Goal: Task Accomplishment & Management: Manage account settings

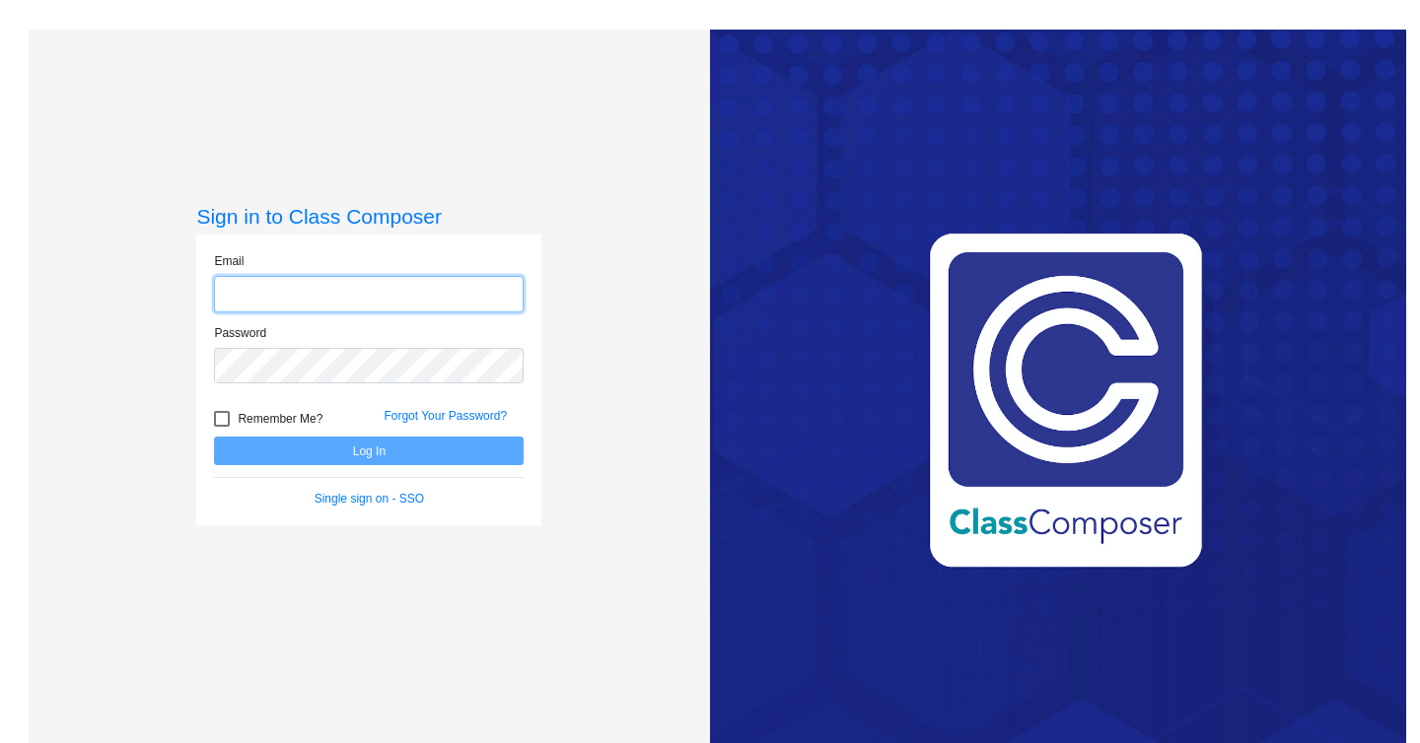
click at [388, 294] on input "email" at bounding box center [369, 294] width 310 height 36
paste input "[EMAIL_ADDRESS][DOMAIN_NAME]"
type input "[EMAIL_ADDRESS][DOMAIN_NAME]"
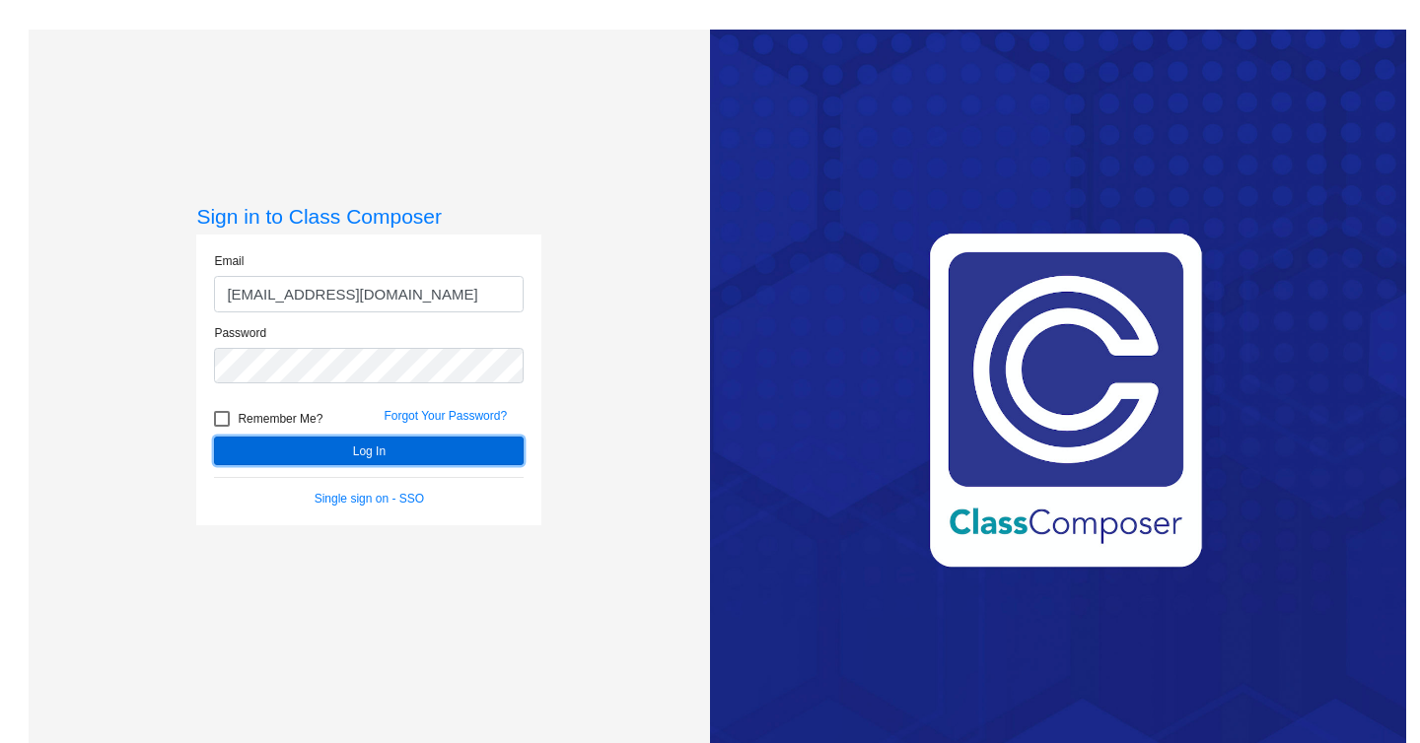
click at [415, 451] on button "Log In" at bounding box center [369, 451] width 310 height 29
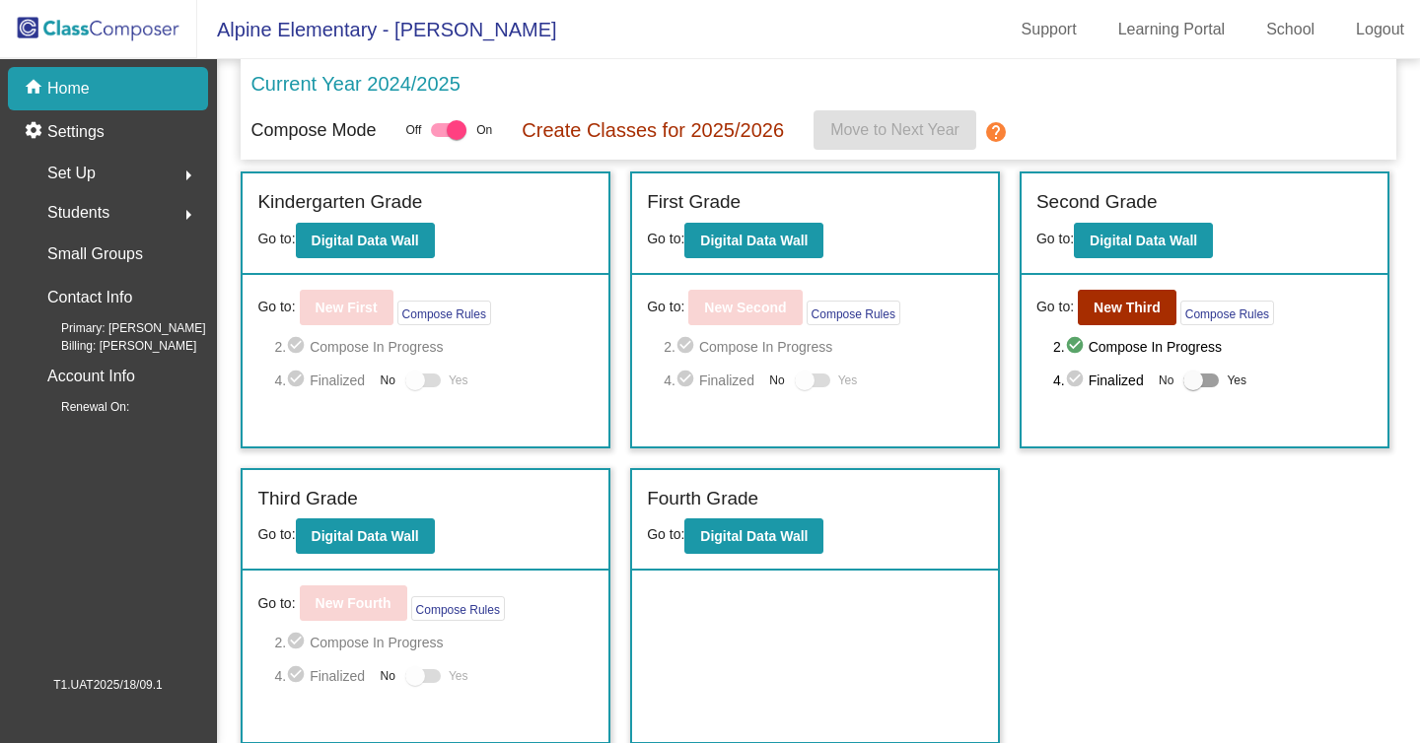
click at [96, 164] on span "Set Up" at bounding box center [71, 174] width 48 height 28
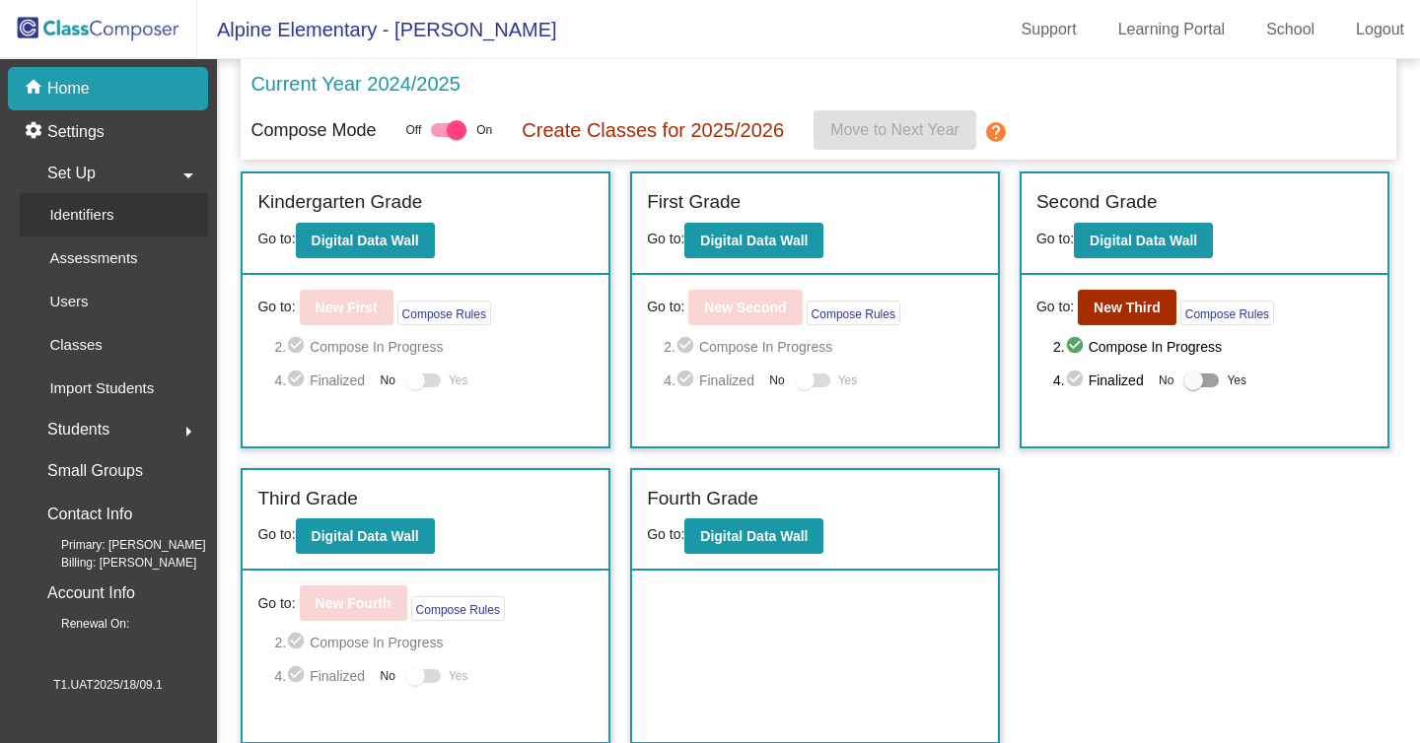
click at [93, 223] on p "Identifiers" at bounding box center [81, 215] width 64 height 24
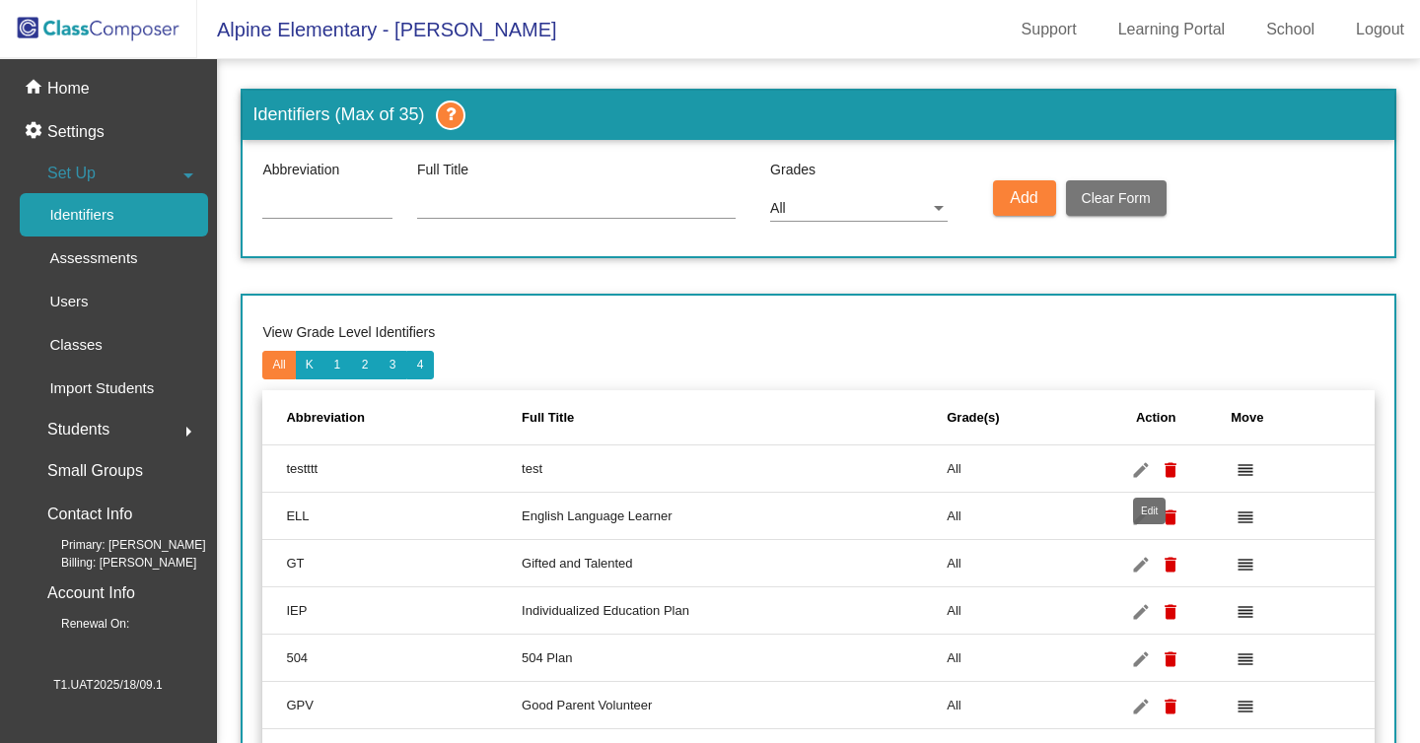
click at [1139, 460] on mat-icon "edit" at bounding box center [1141, 470] width 24 height 24
type input "testttt"
type input "test"
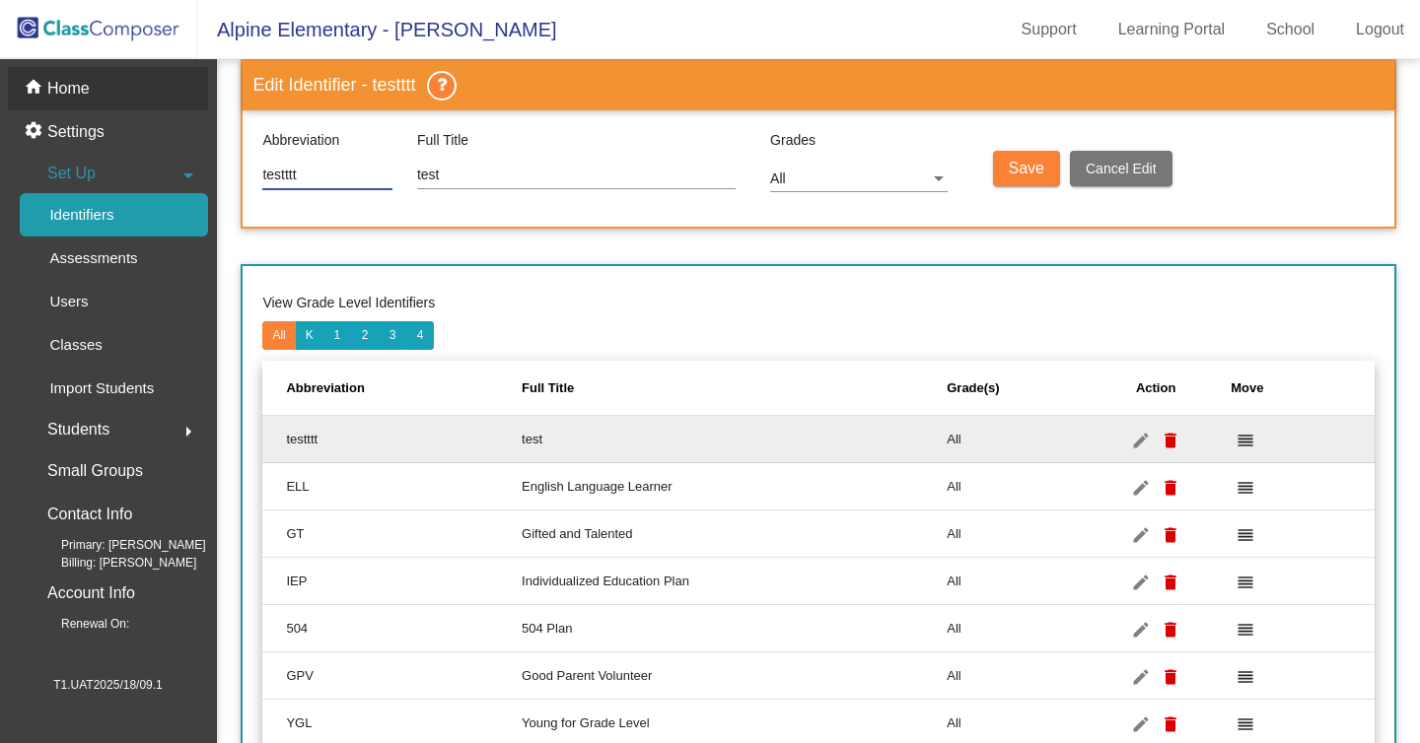
click at [85, 101] on p "Home" at bounding box center [68, 89] width 42 height 24
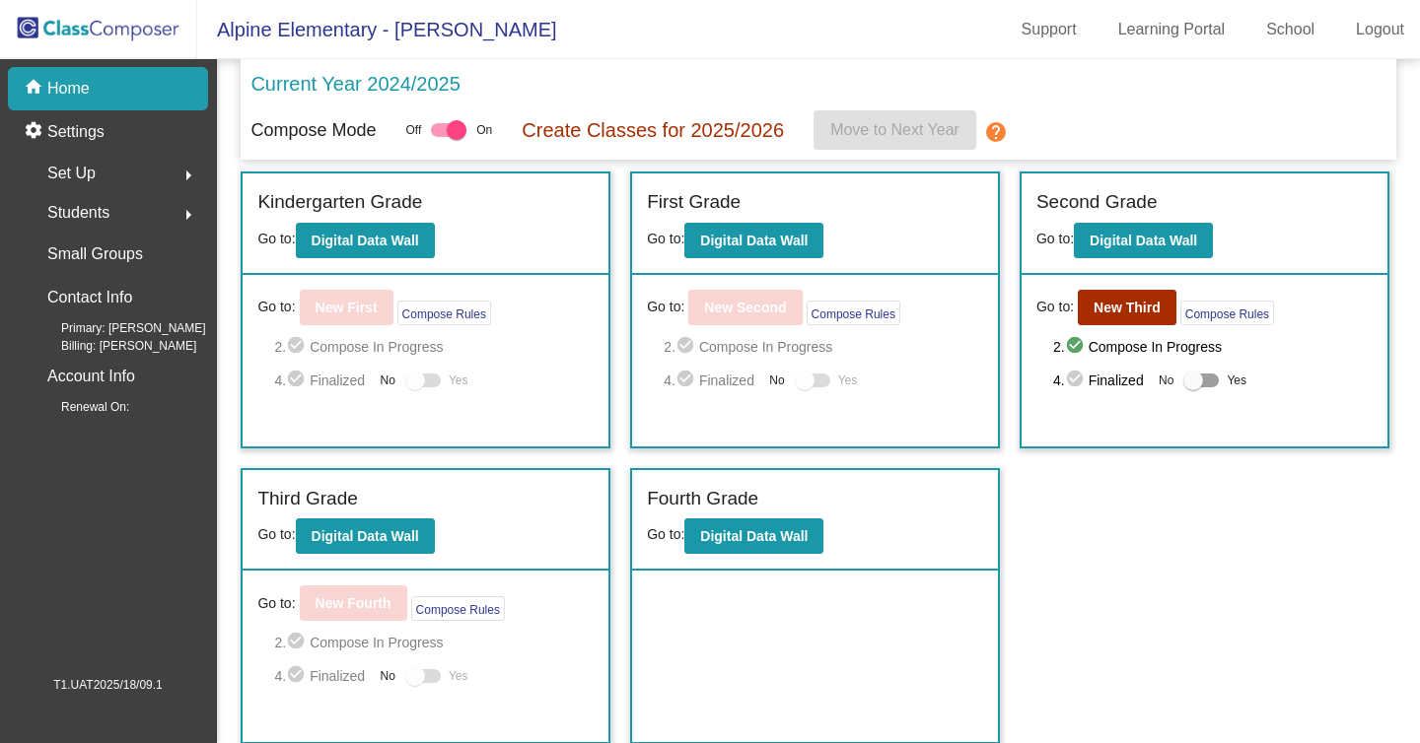
click at [88, 166] on span "Set Up" at bounding box center [71, 174] width 48 height 28
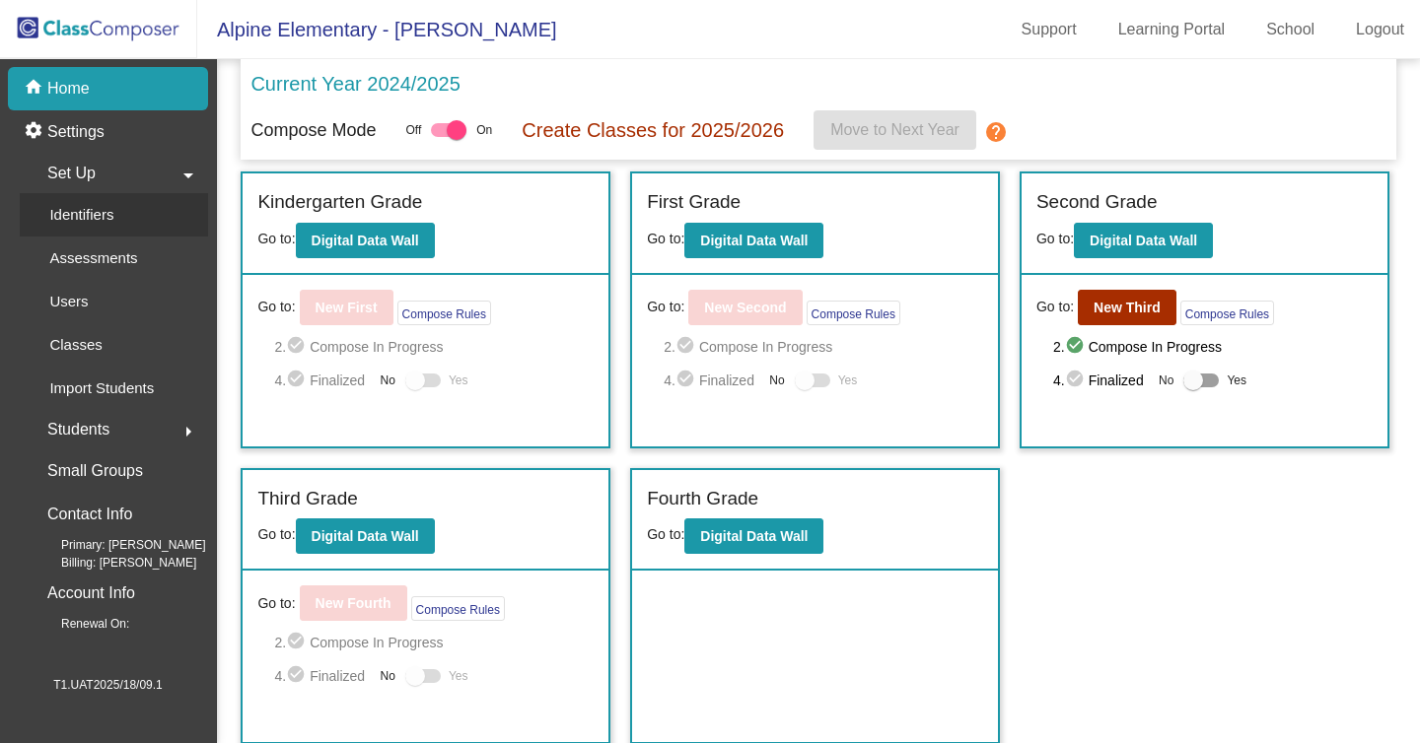
click at [99, 228] on div "Identifiers" at bounding box center [74, 214] width 109 height 43
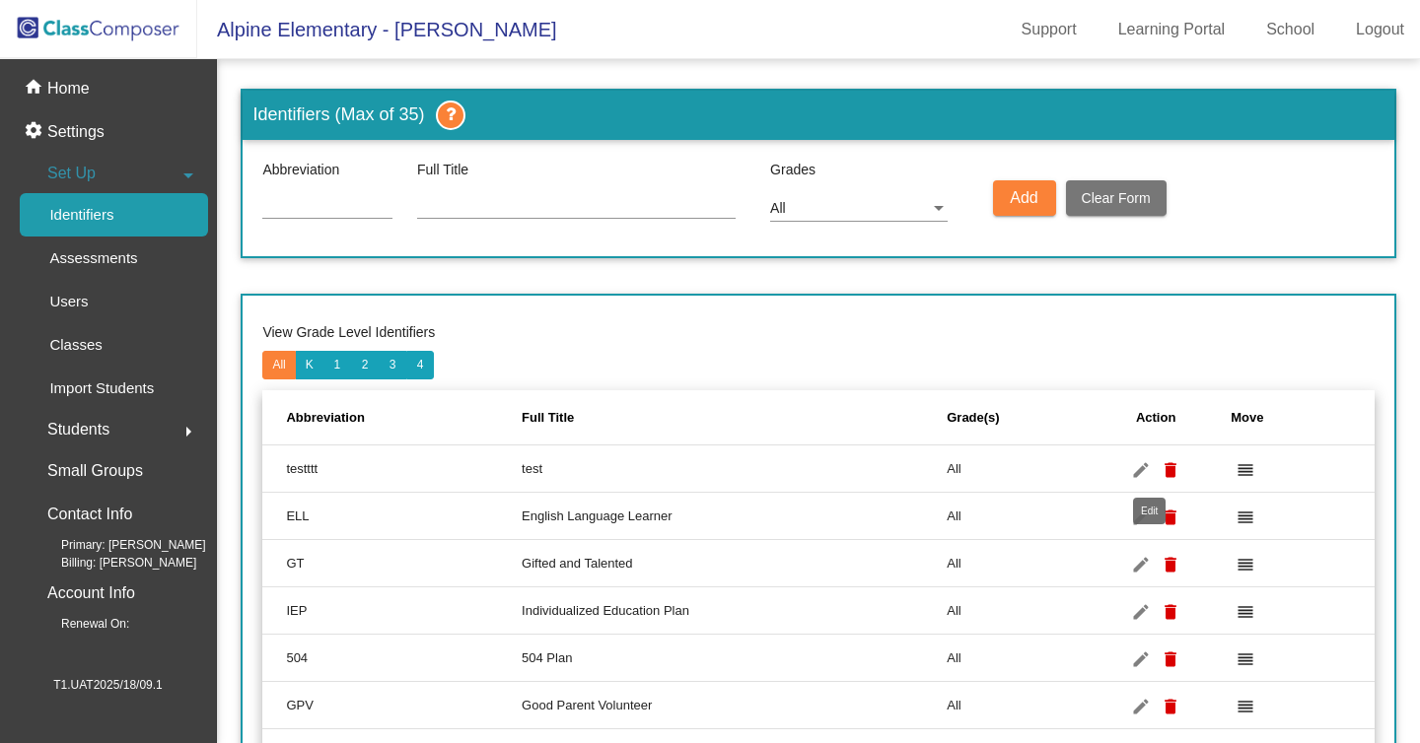
click at [1144, 465] on mat-icon "edit" at bounding box center [1141, 470] width 24 height 24
type input "testttt"
type input "test"
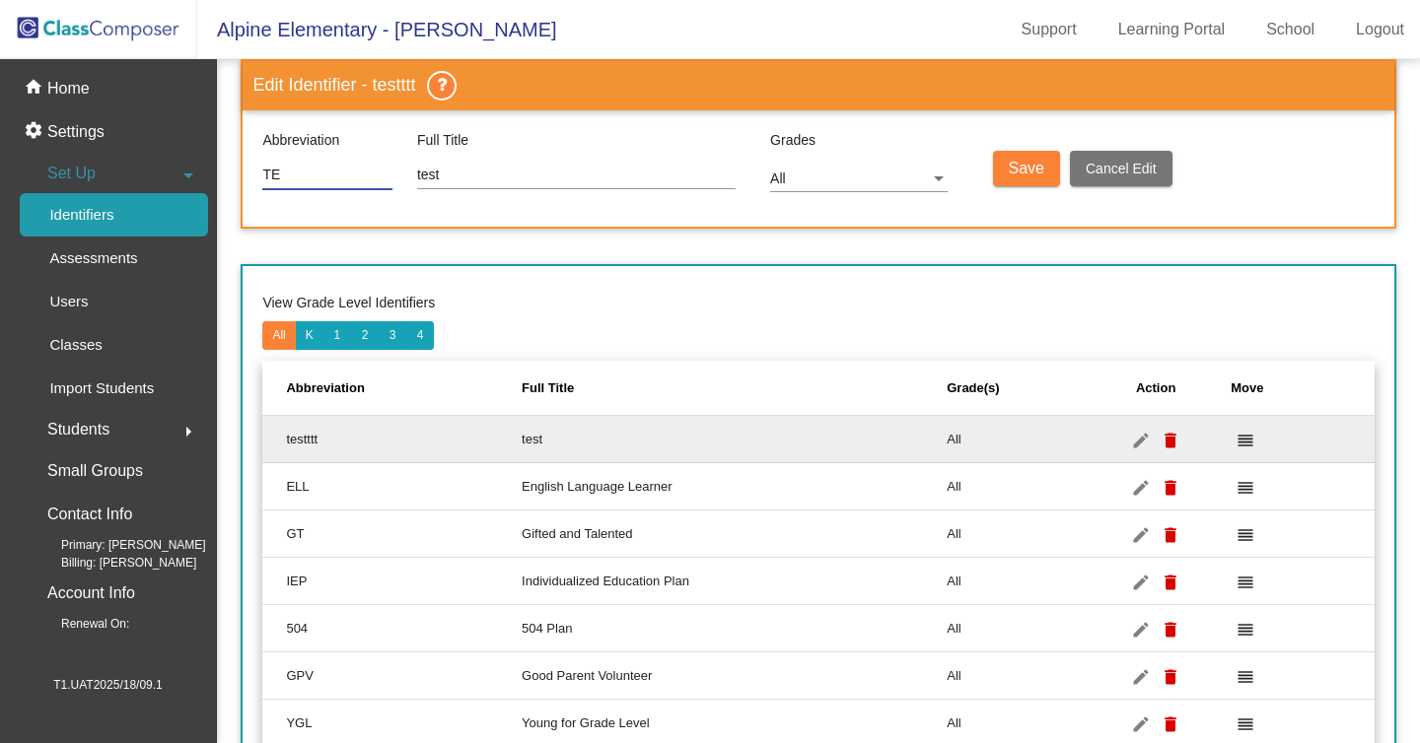
type input "T"
type input "D"
type input "DEM"
click at [1026, 169] on span "Save" at bounding box center [1025, 168] width 35 height 17
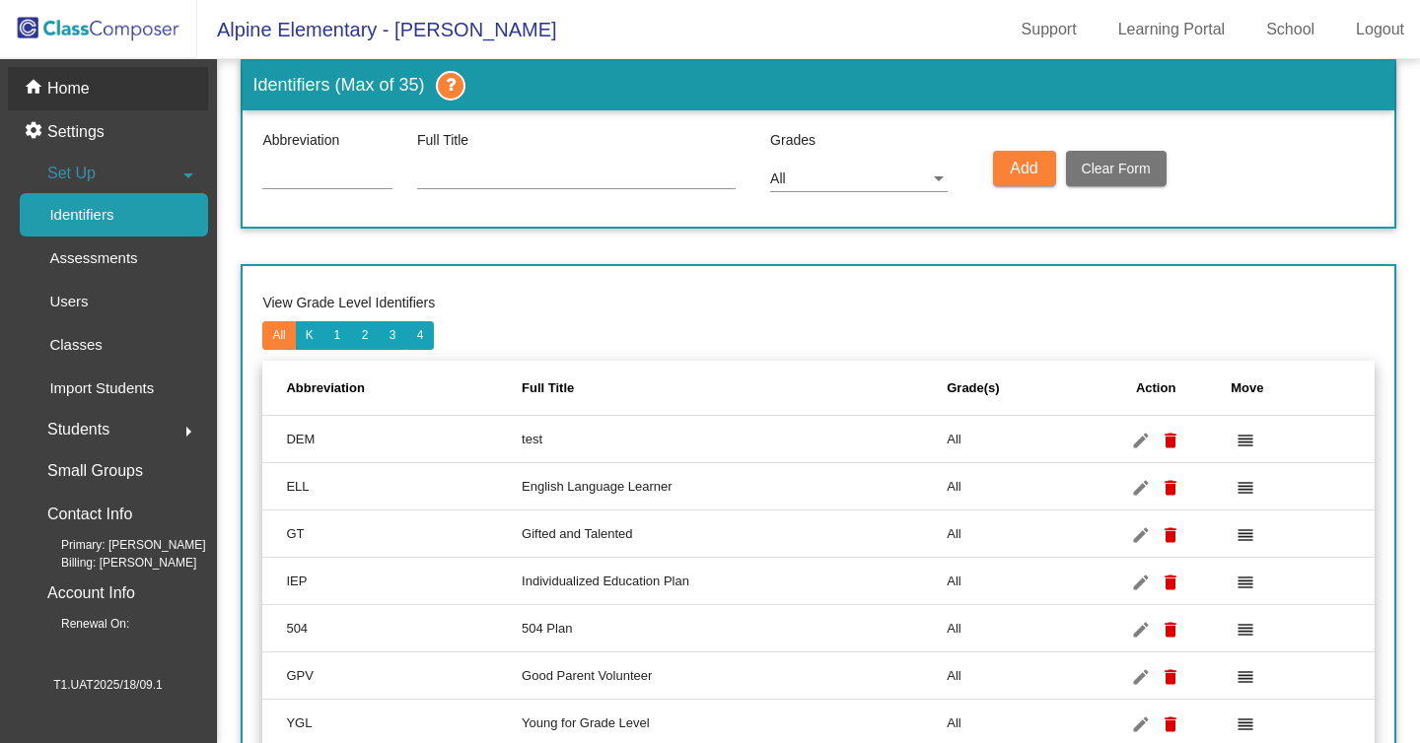
click at [71, 86] on p "Home" at bounding box center [68, 89] width 42 height 24
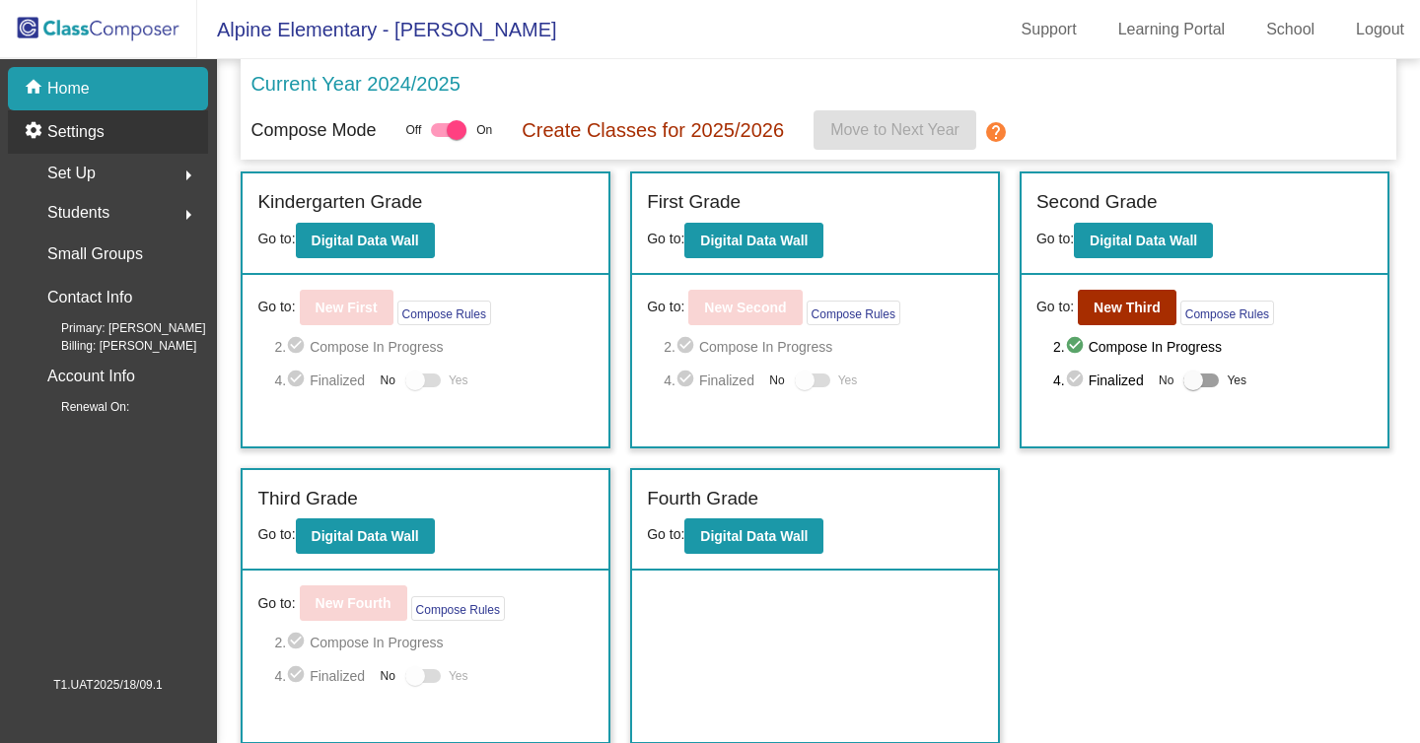
click at [62, 121] on p "Settings" at bounding box center [75, 132] width 57 height 24
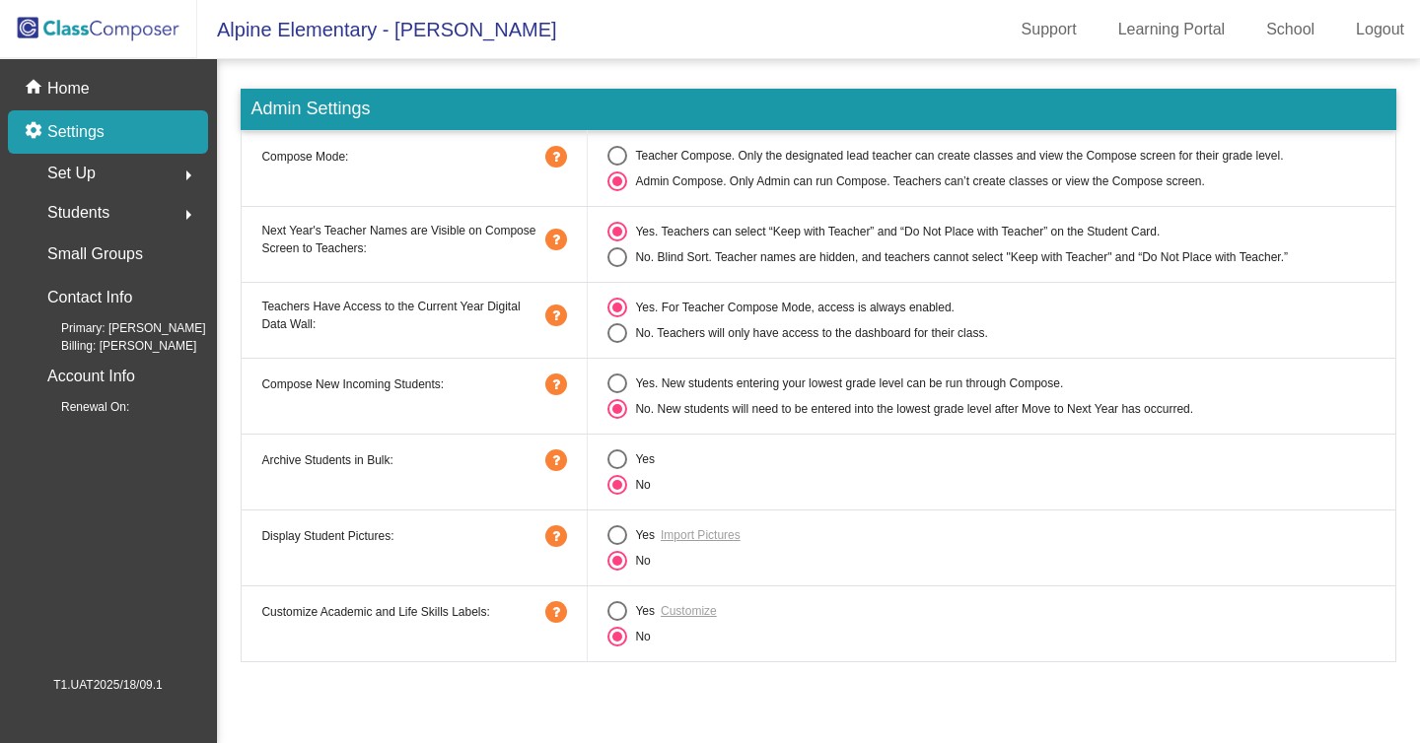
click at [75, 179] on span "Set Up" at bounding box center [71, 174] width 48 height 28
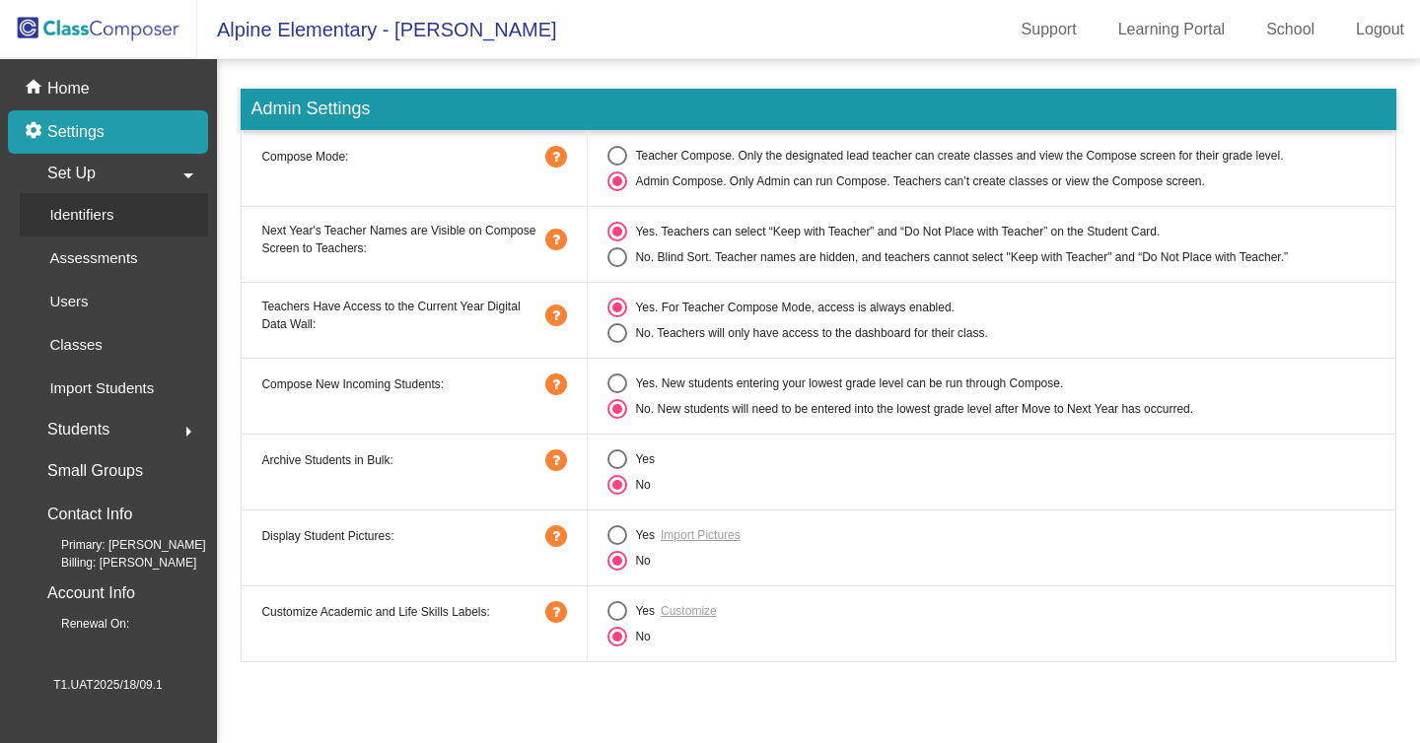
click at [94, 222] on p "Identifiers" at bounding box center [81, 215] width 64 height 24
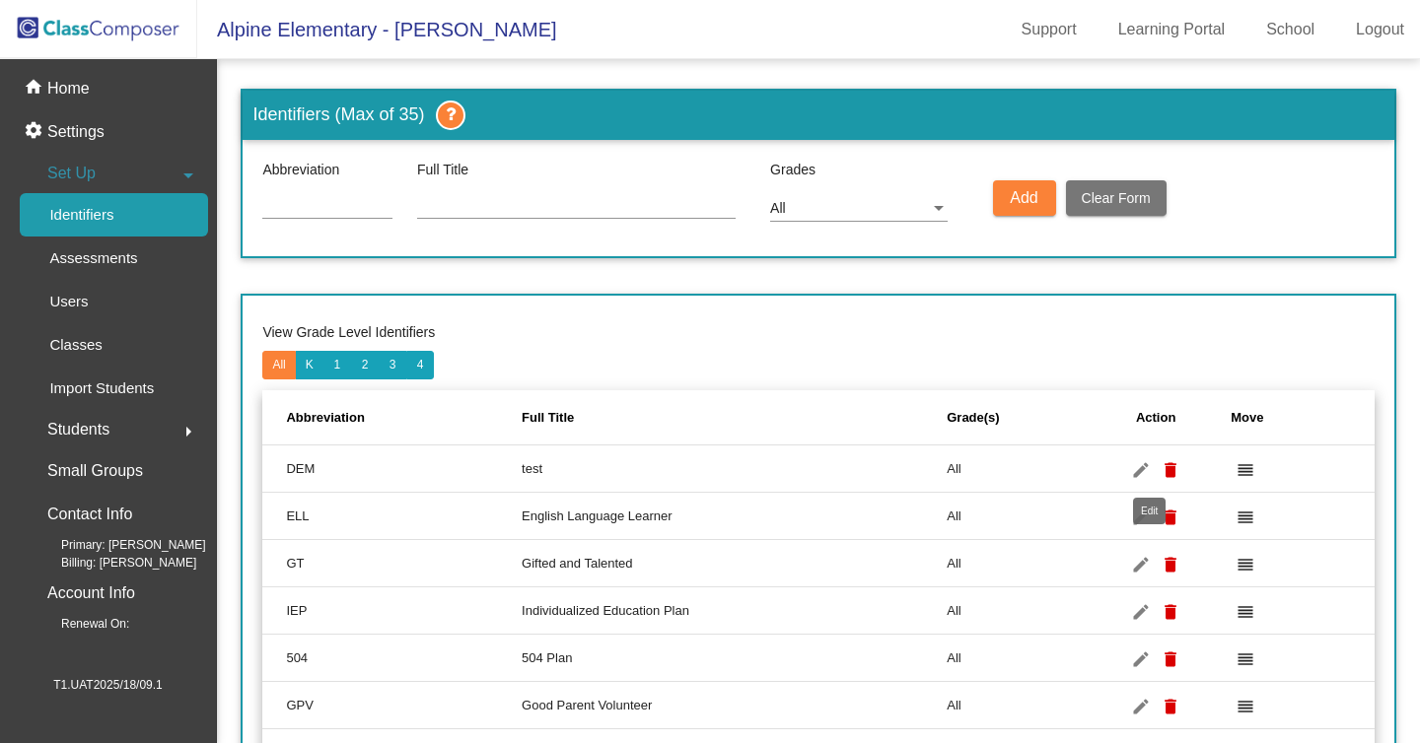
click at [1151, 463] on mat-icon "edit" at bounding box center [1141, 470] width 24 height 24
type input "DEM"
type input "test"
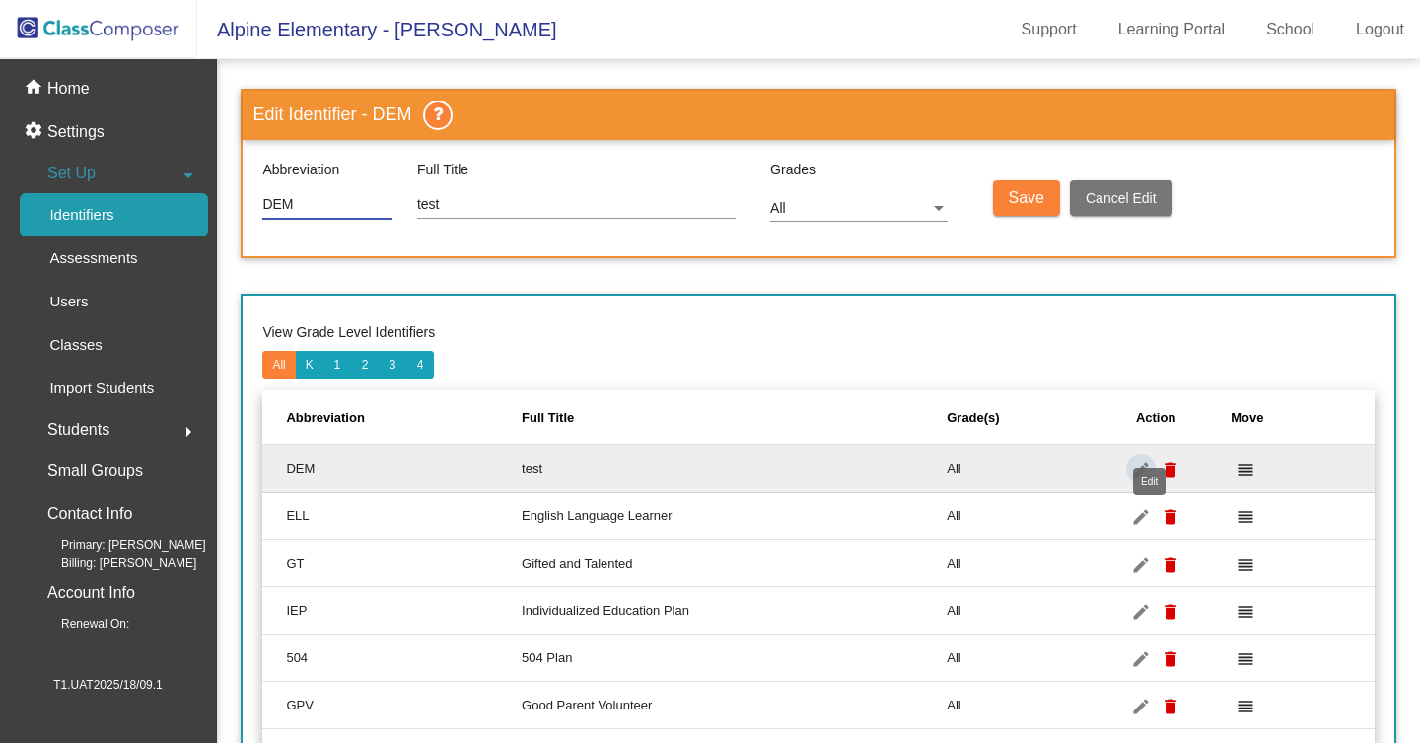
scroll to position [30, 0]
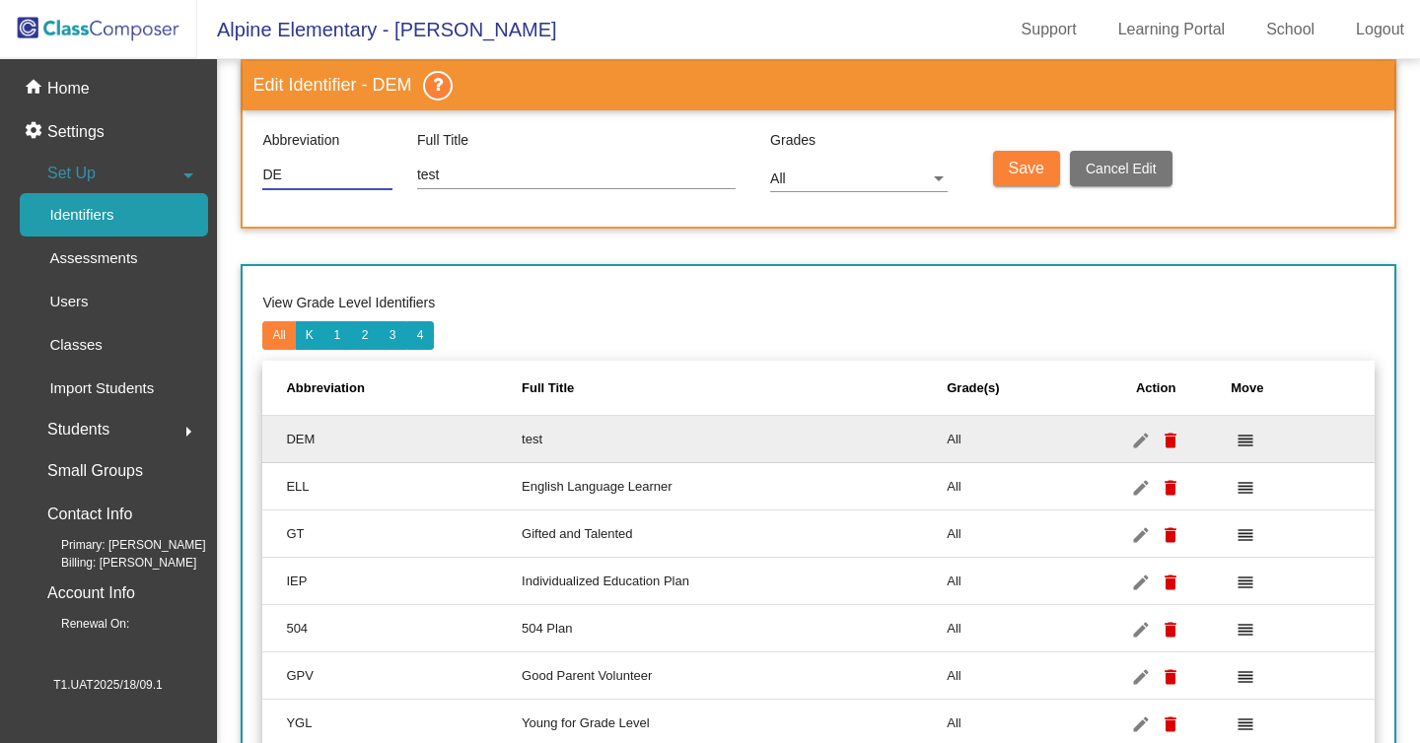
type input "D"
type input "TES"
click at [1036, 161] on span "Save" at bounding box center [1025, 168] width 35 height 17
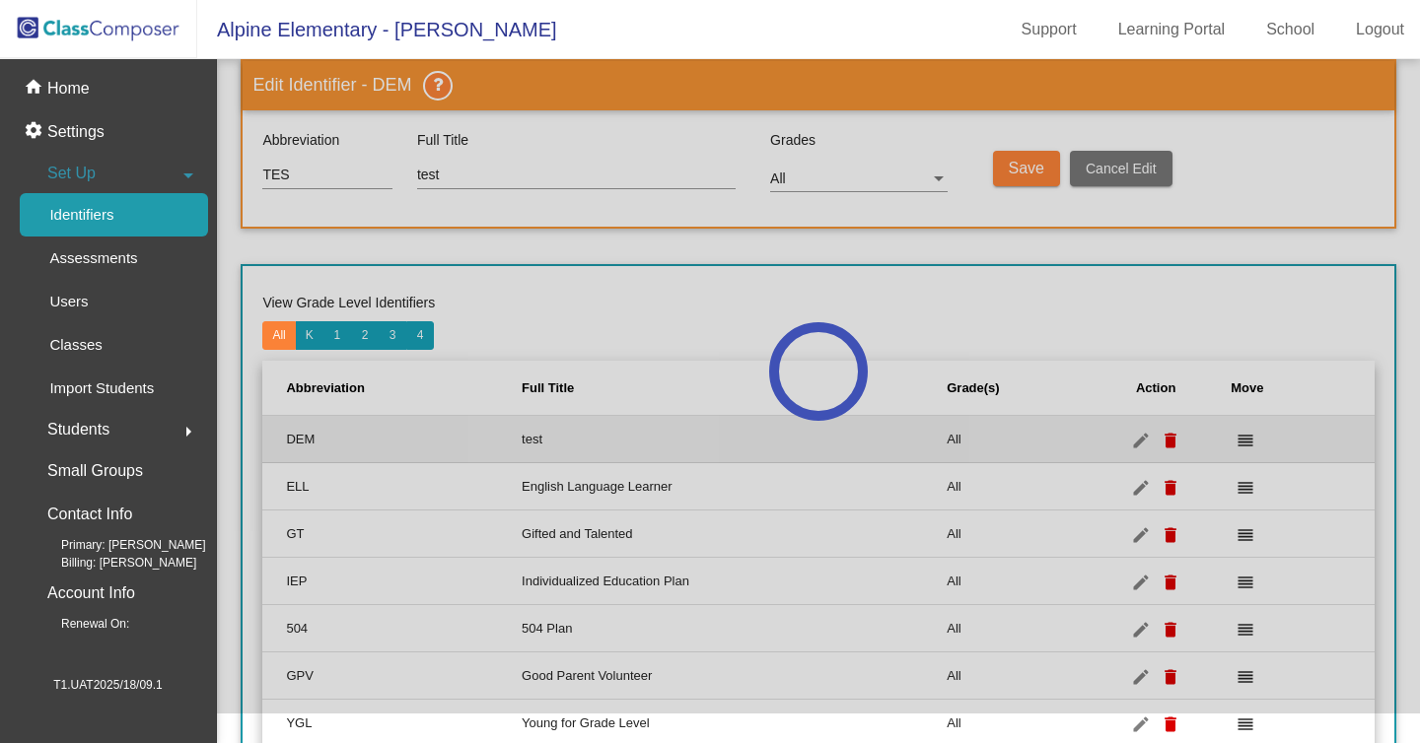
click at [1000, 321] on div at bounding box center [818, 372] width 1203 height 684
click at [1397, 32] on link "Logout" at bounding box center [1380, 30] width 80 height 32
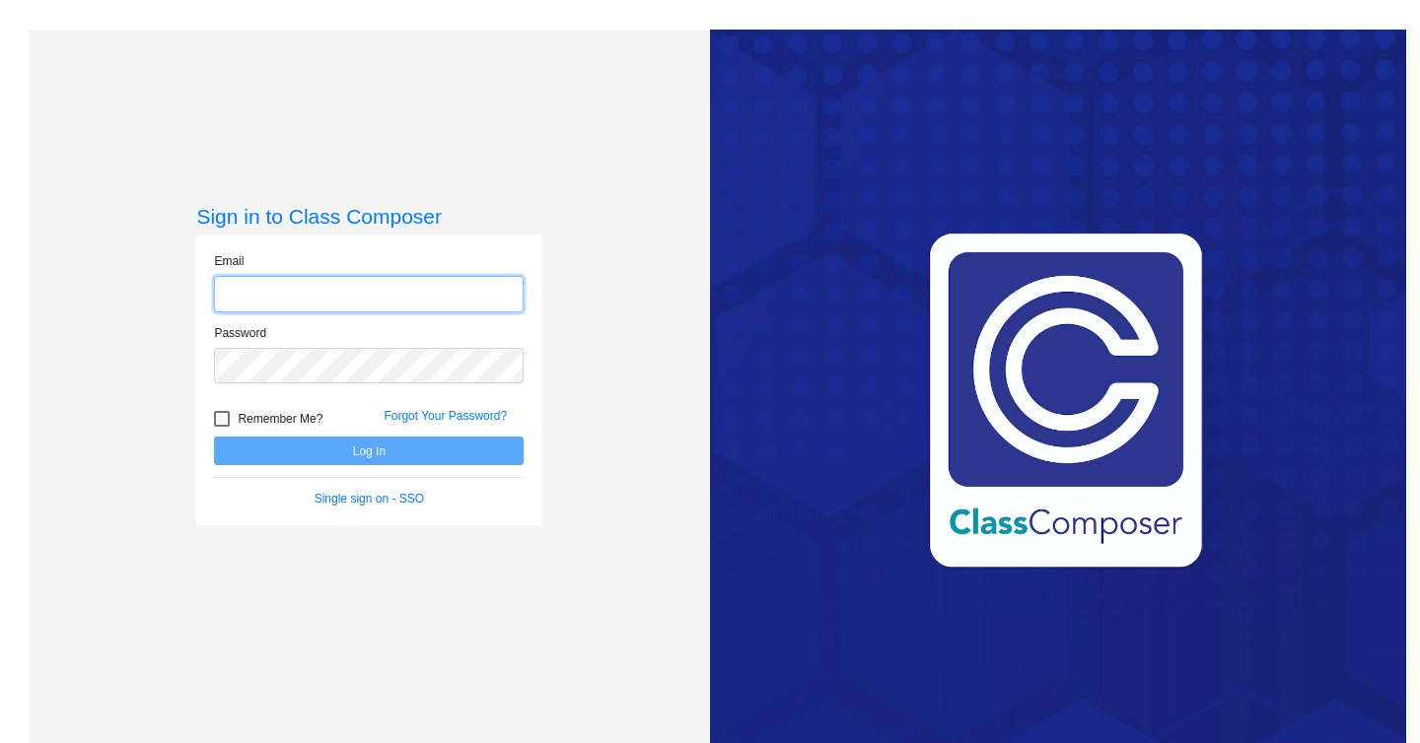
click at [382, 279] on input "email" at bounding box center [369, 294] width 310 height 36
click at [431, 290] on input "email" at bounding box center [369, 294] width 310 height 36
paste input "[EMAIL_ADDRESS][DOMAIN_NAME]"
type input "[EMAIL_ADDRESS][DOMAIN_NAME]"
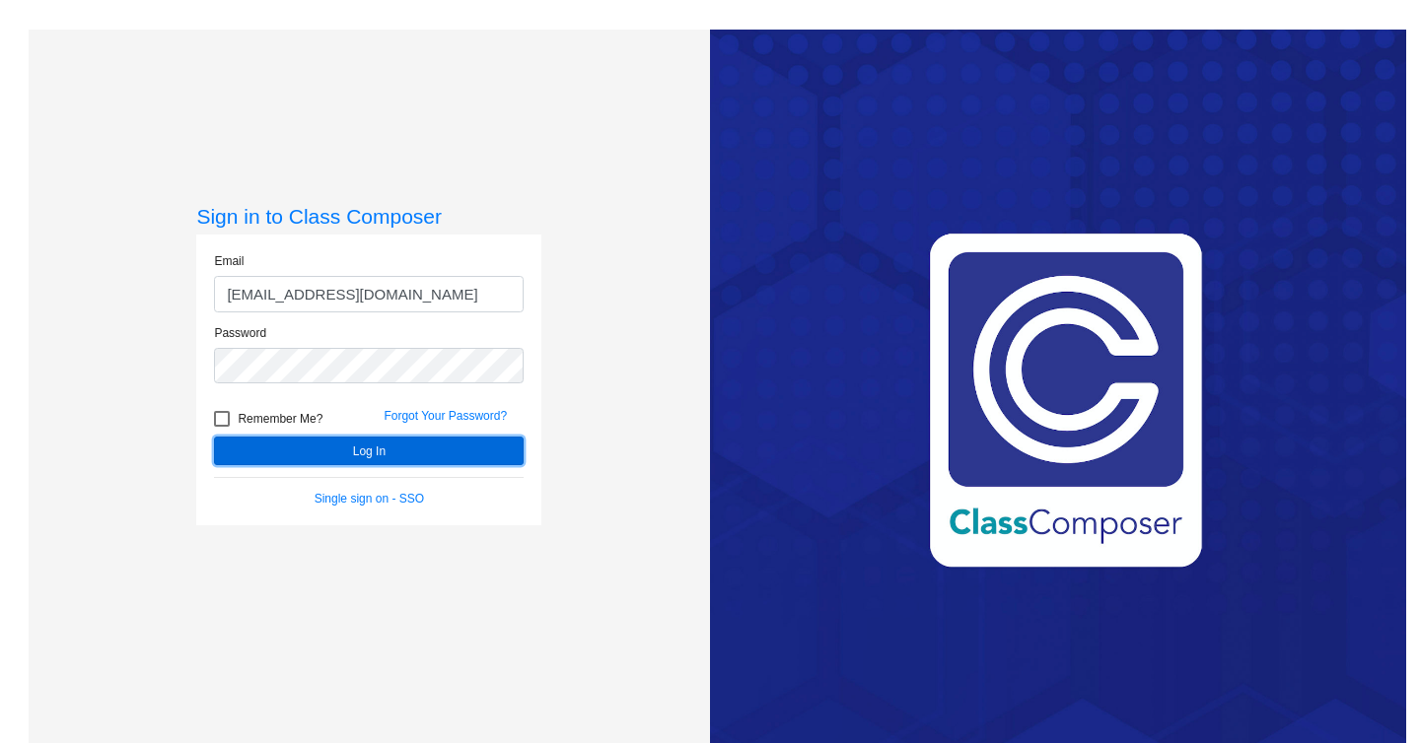
click at [419, 444] on button "Log In" at bounding box center [369, 451] width 310 height 29
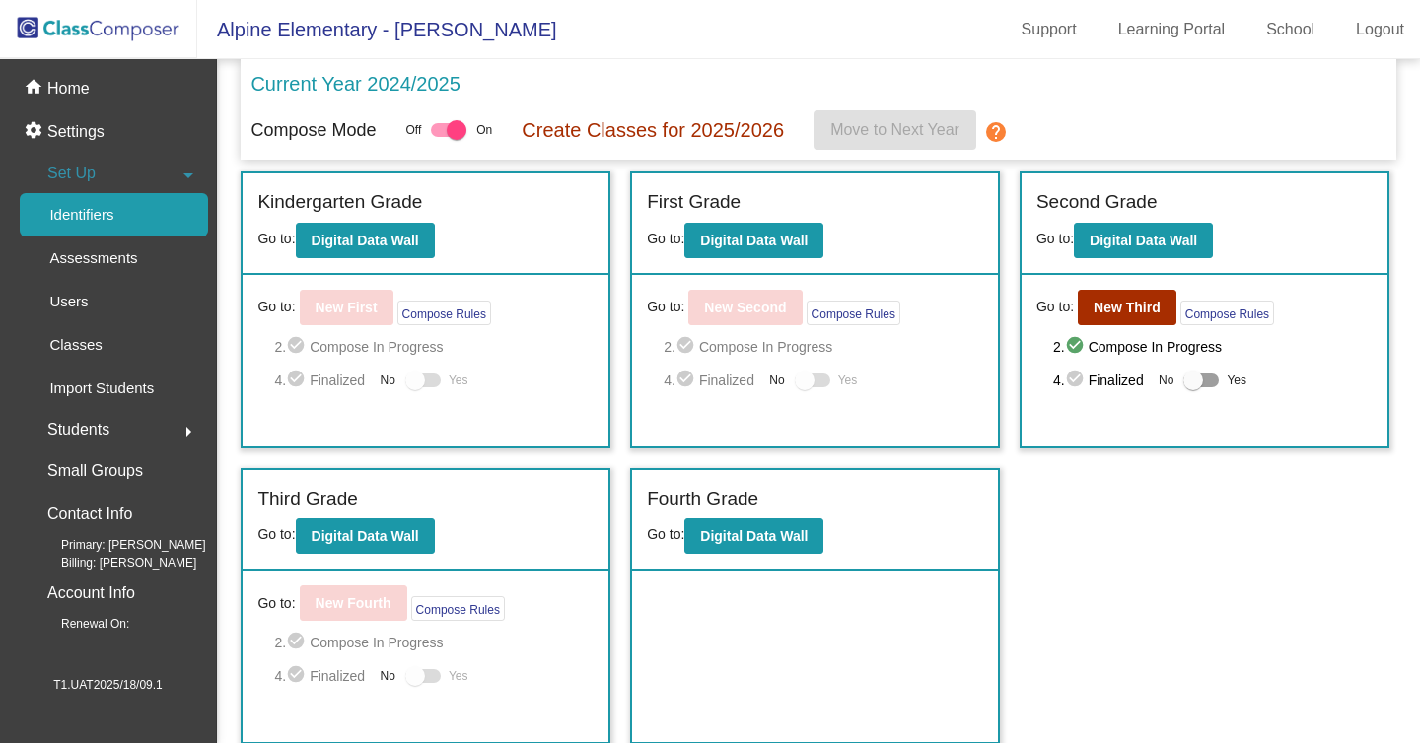
click at [112, 218] on p "Identifiers" at bounding box center [81, 215] width 64 height 24
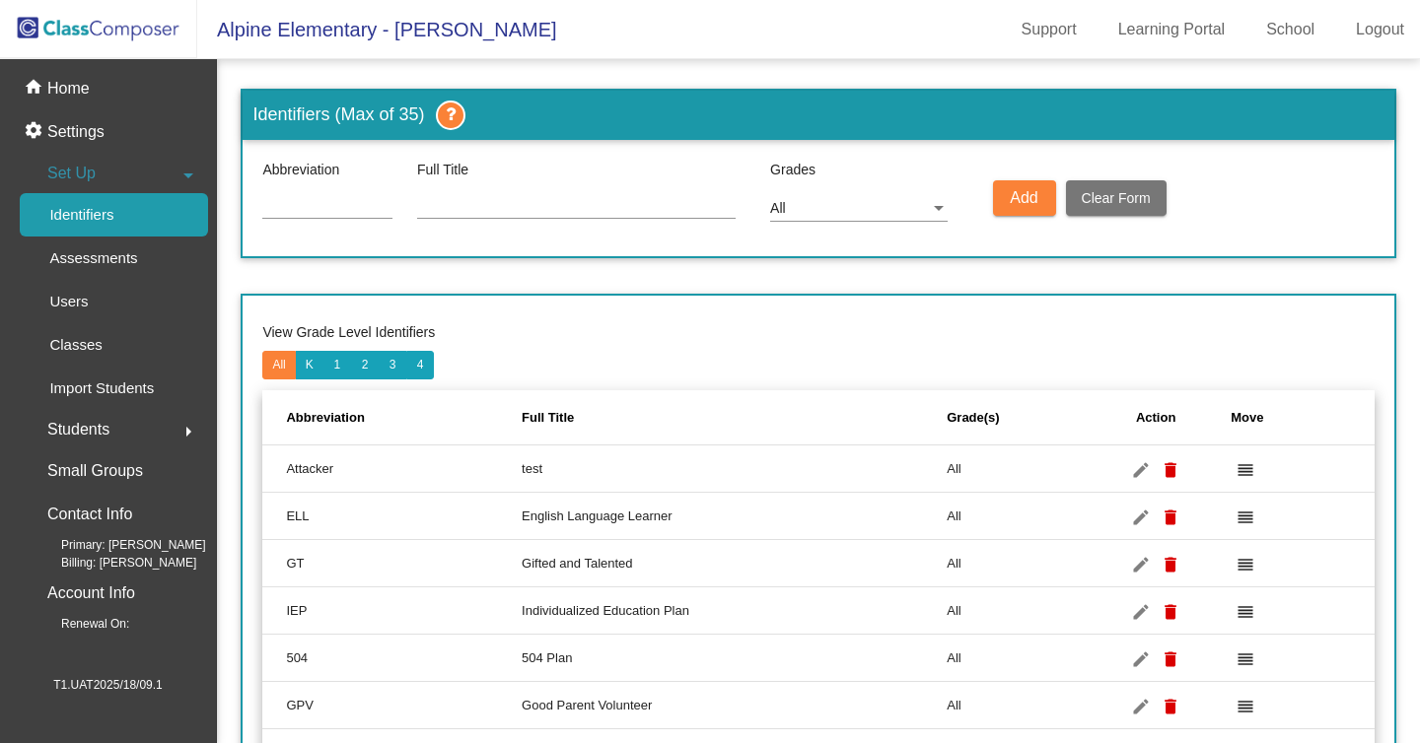
scroll to position [234, 0]
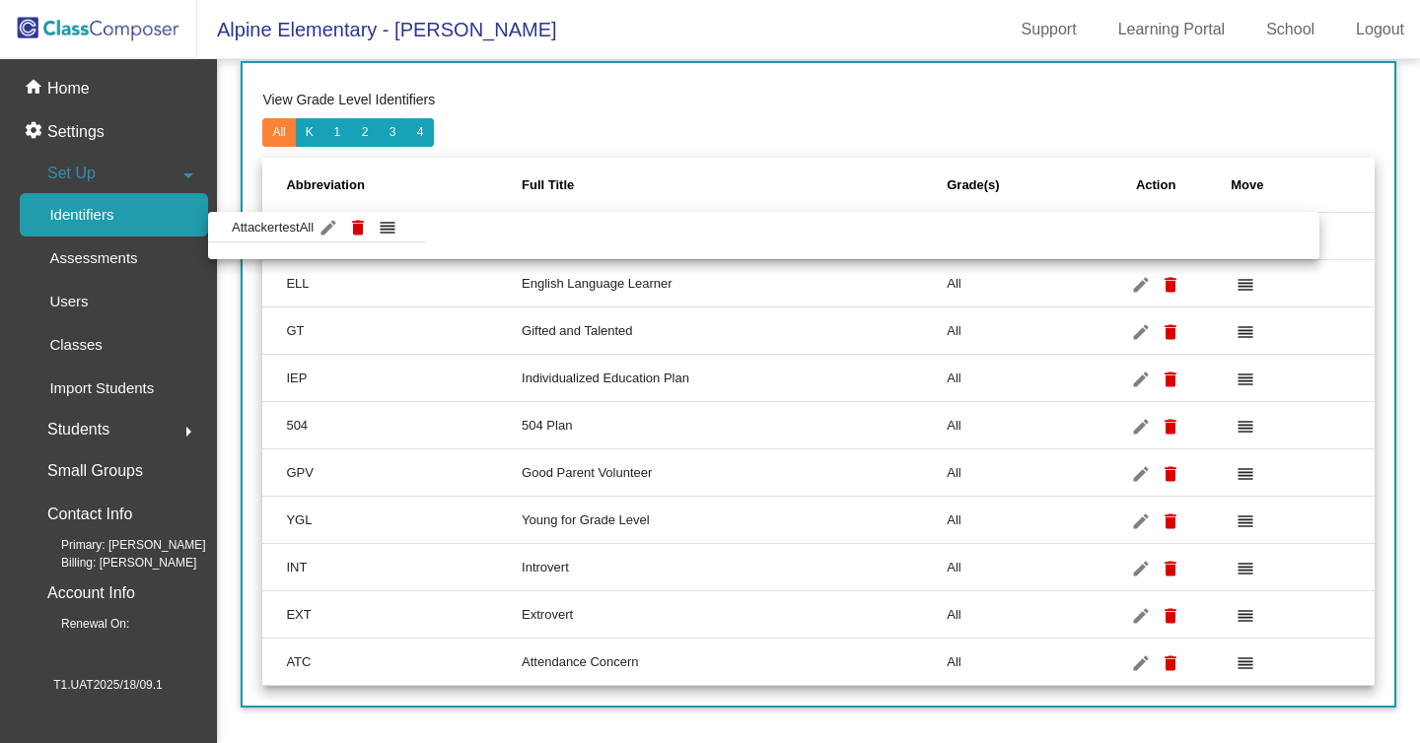
drag, startPoint x: 340, startPoint y: 233, endPoint x: 297, endPoint y: 238, distance: 43.7
click at [297, 238] on body "Alpine Elementary - [PERSON_NAME] Support Learning Portal School Logout home Ho…" at bounding box center [710, 371] width 1420 height 743
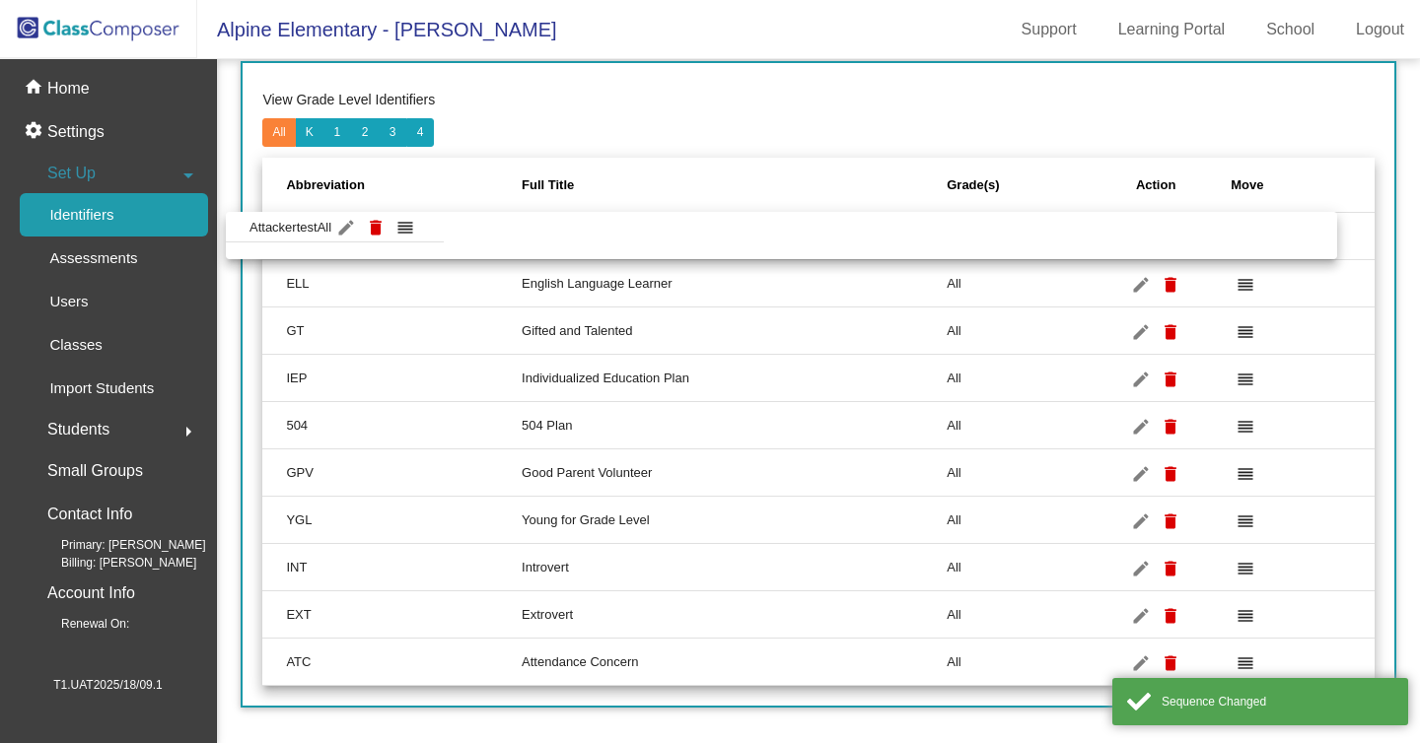
click at [320, 238] on body "Alpine Elementary - [PERSON_NAME] Support Learning Portal School Logout home Ho…" at bounding box center [710, 371] width 1420 height 743
drag, startPoint x: 288, startPoint y: 232, endPoint x: 352, endPoint y: 233, distance: 64.1
click at [352, 233] on body "Alpine Elementary - [PERSON_NAME] Support Learning Portal School Logout home Ho…" at bounding box center [710, 371] width 1420 height 743
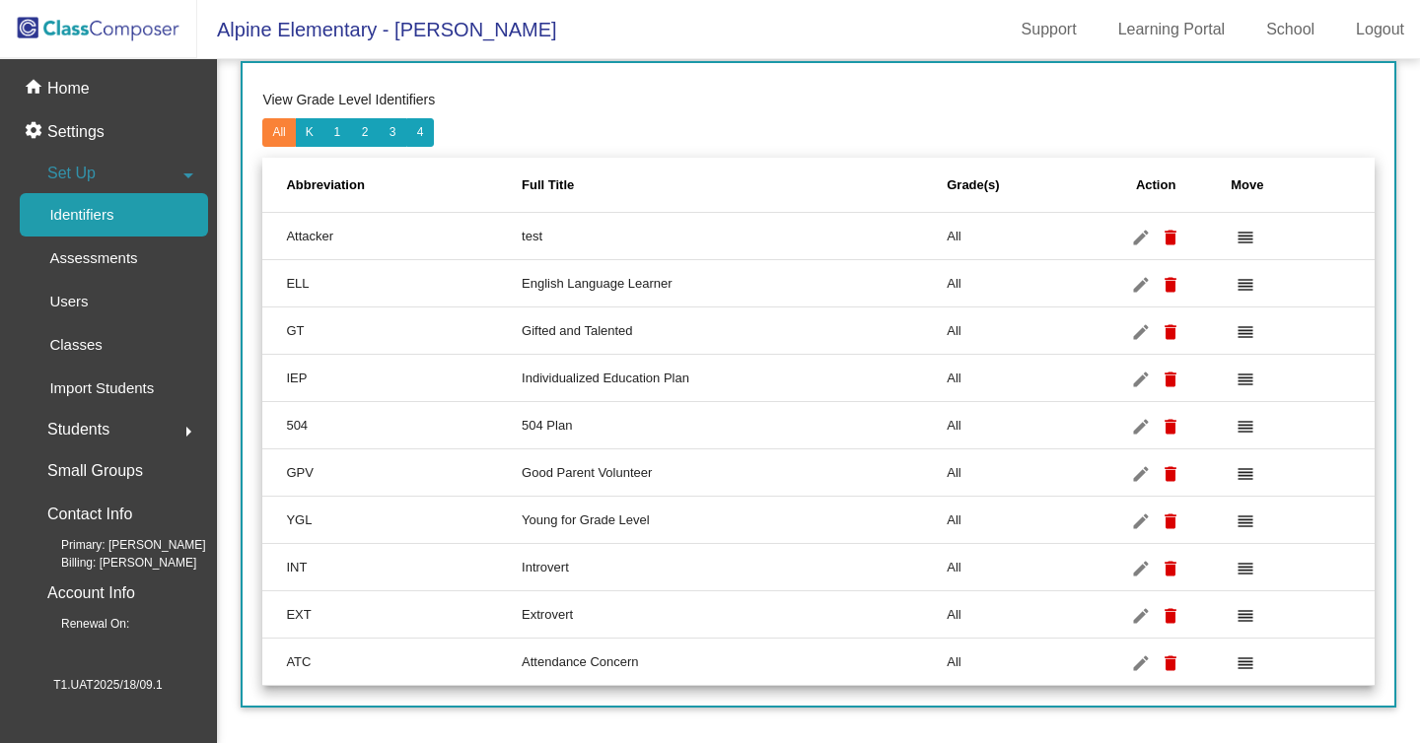
scroll to position [0, 0]
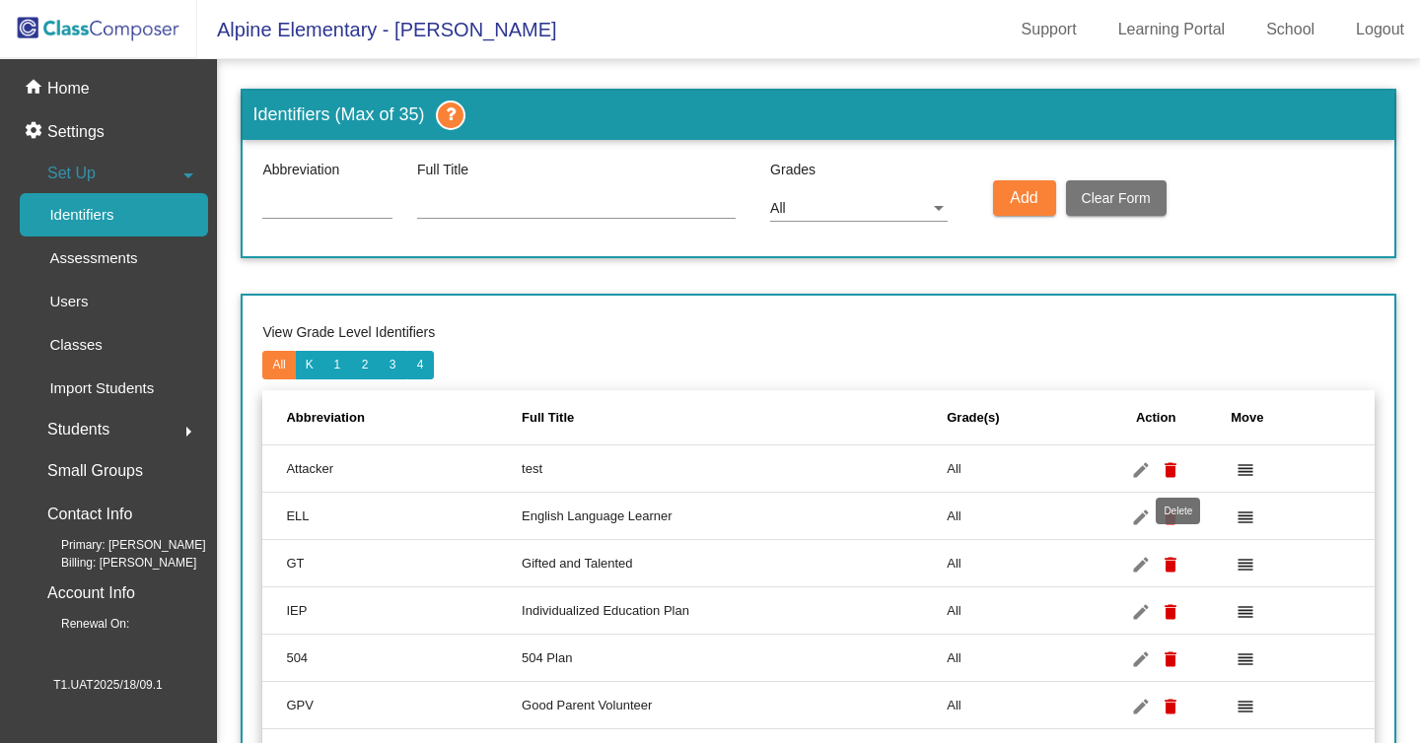
click at [1176, 470] on mat-icon "delete" at bounding box center [1170, 470] width 24 height 24
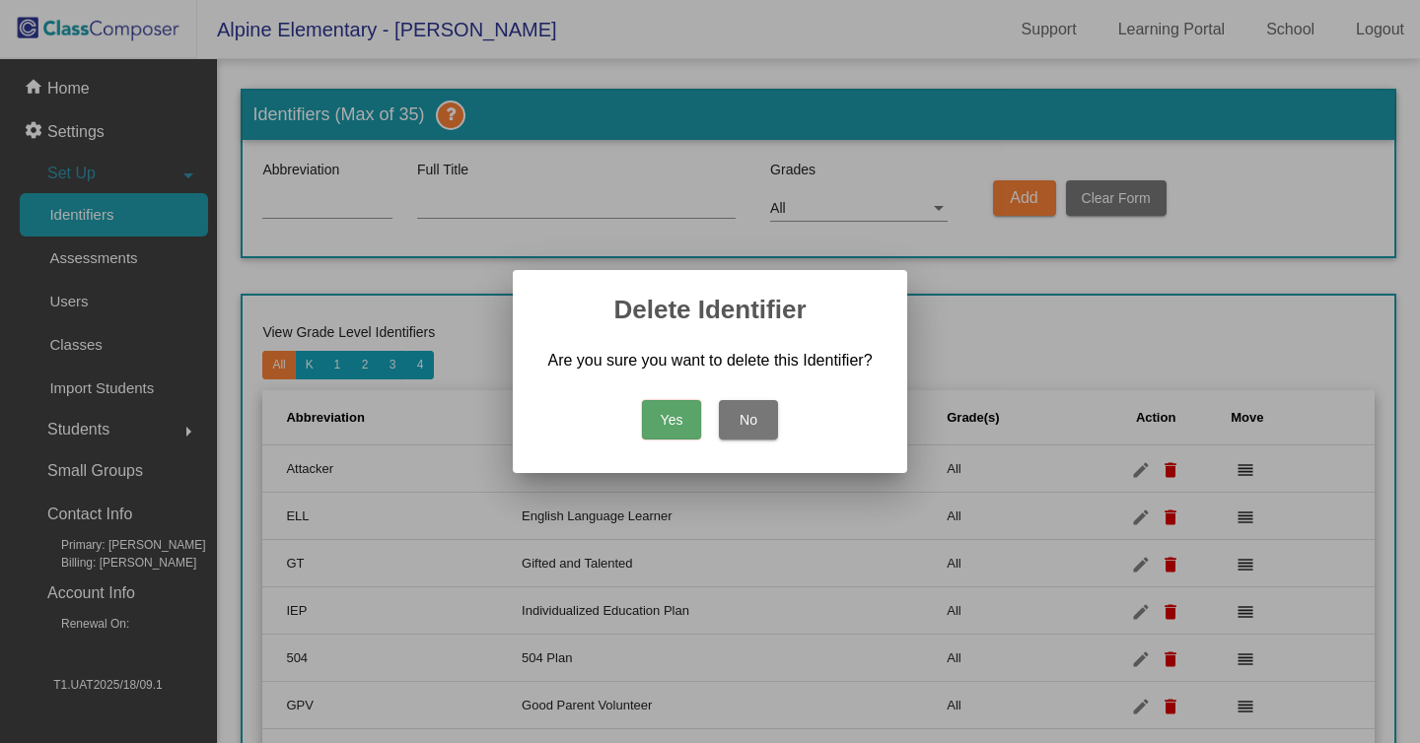
click at [667, 430] on button "Yes" at bounding box center [671, 419] width 59 height 39
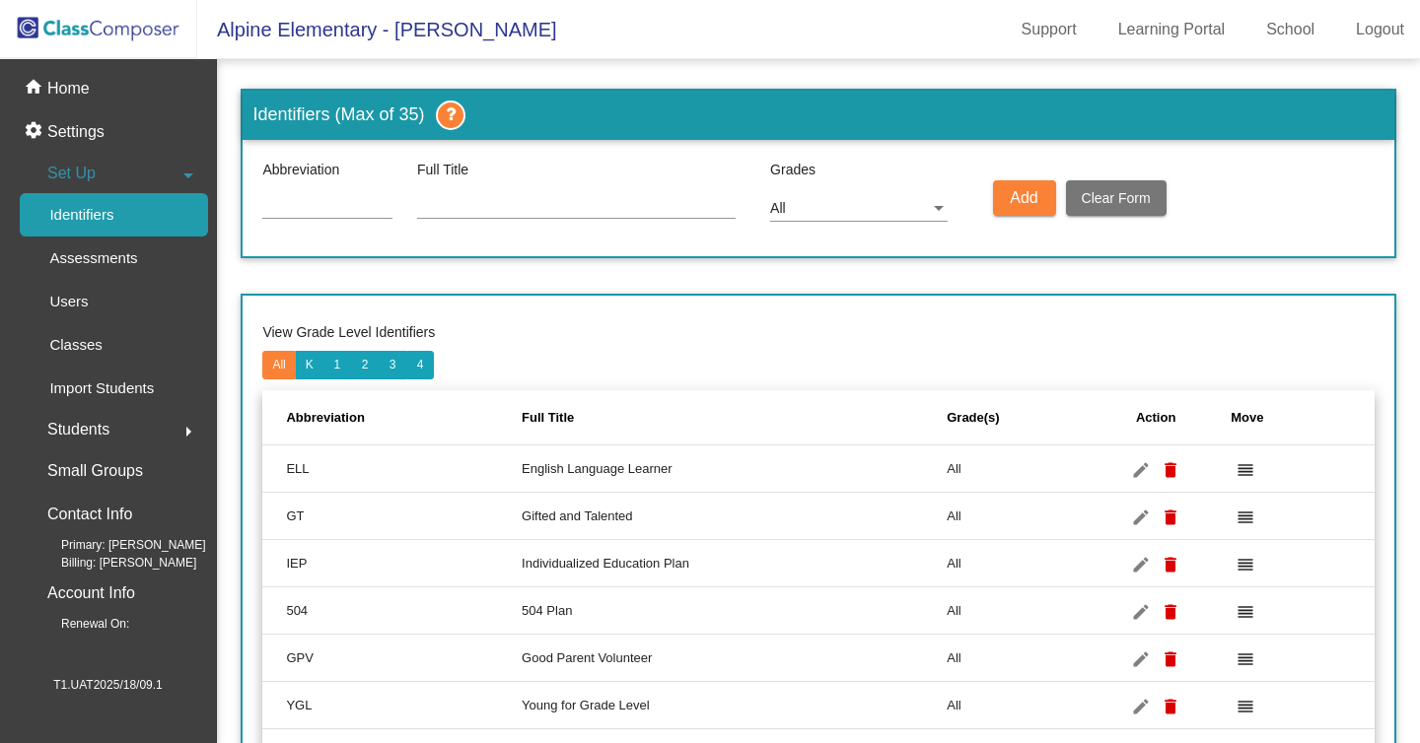
click at [136, 427] on div "Students arrow_right" at bounding box center [114, 429] width 188 height 39
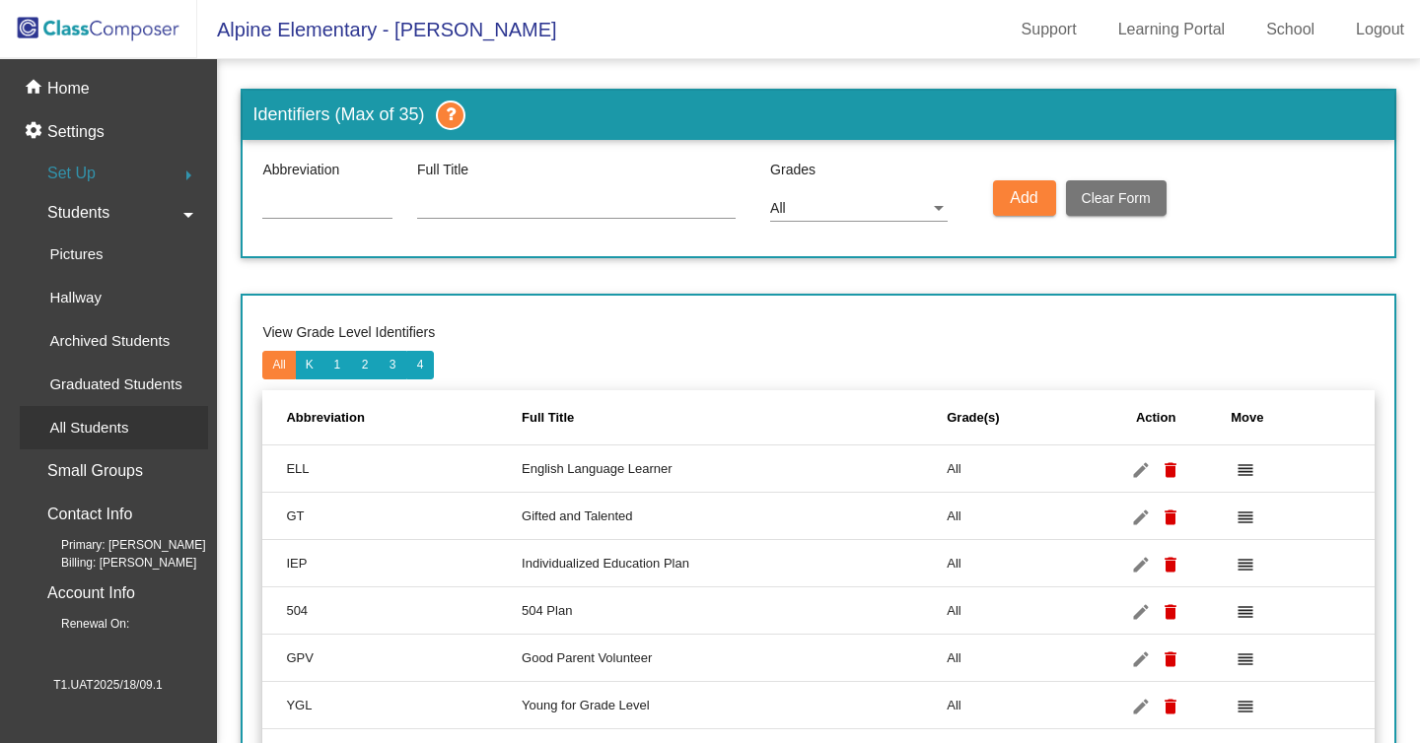
click at [144, 432] on div "All Students" at bounding box center [82, 427] width 124 height 43
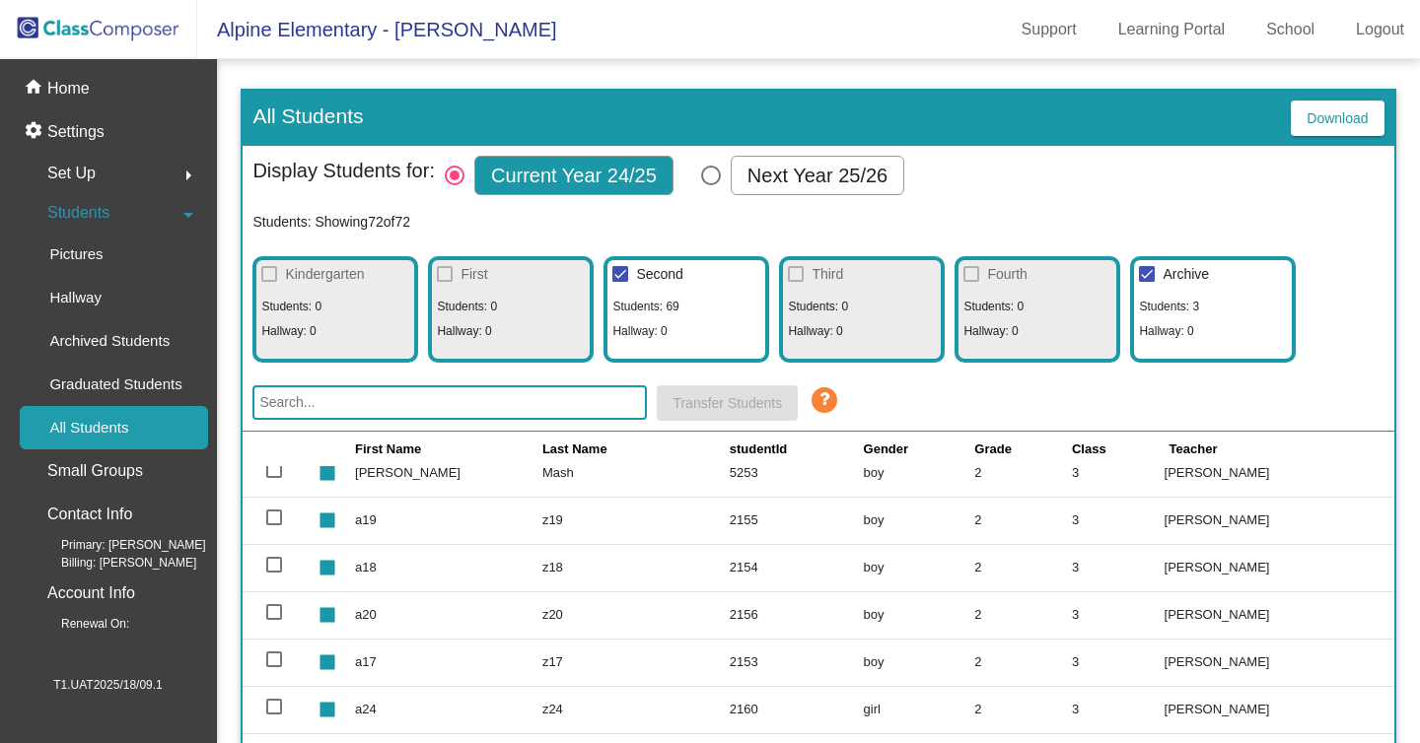
scroll to position [2949, 0]
drag, startPoint x: 699, startPoint y: 427, endPoint x: 681, endPoint y: 346, distance: 82.8
click at [681, 346] on div "Display Students for: Current Year 24/25 Next Year 25/26 Students: Showing 72 o…" at bounding box center [818, 289] width 1150 height 286
click at [821, 484] on td "2153" at bounding box center [796, 474] width 134 height 47
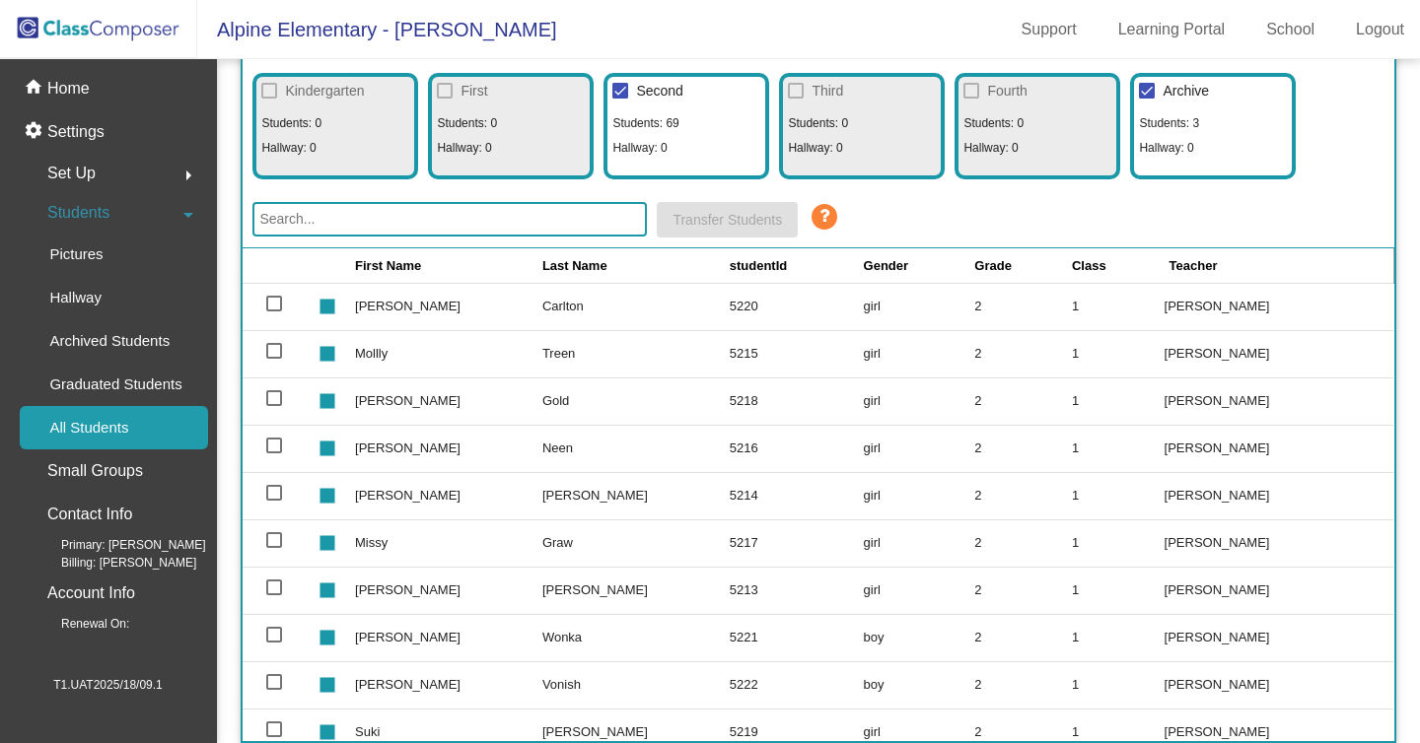
scroll to position [0, 0]
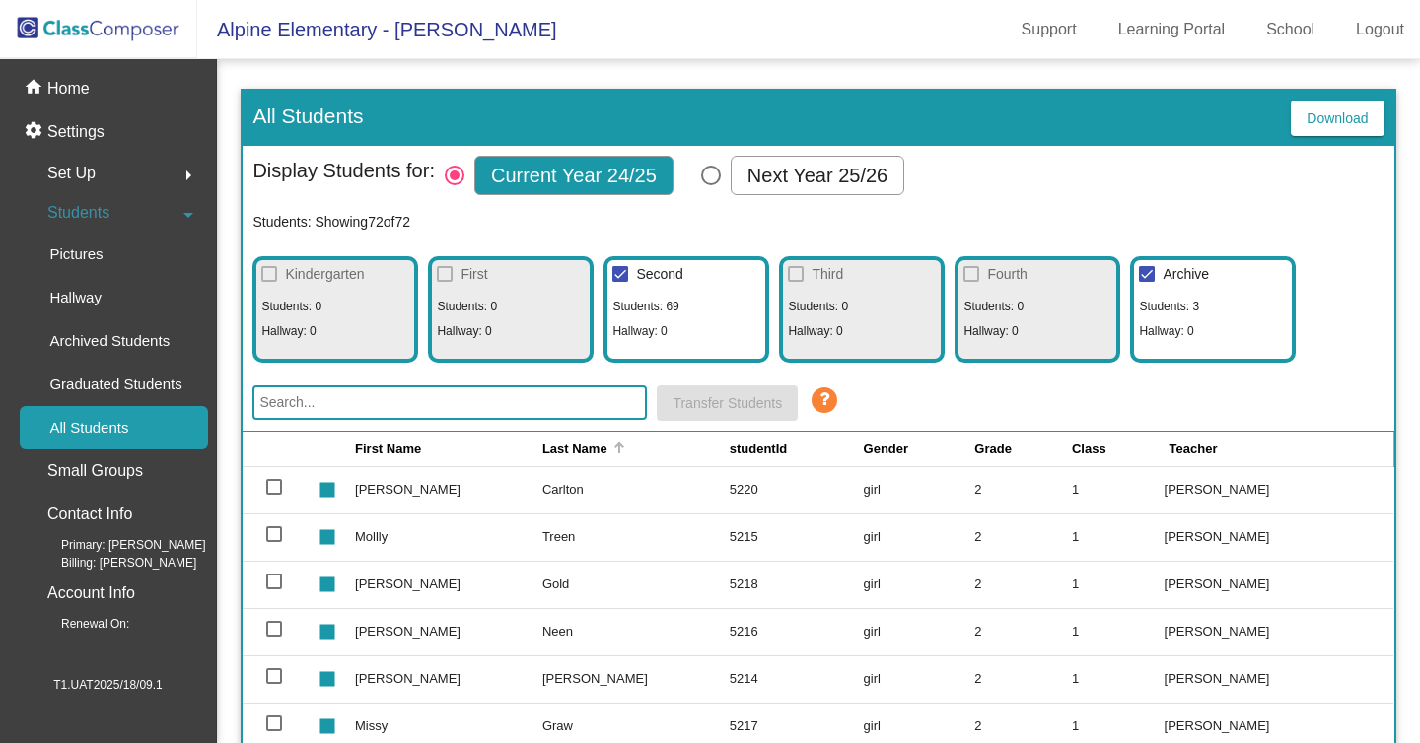
click at [554, 443] on div "Last Name" at bounding box center [574, 450] width 65 height 20
click at [729, 493] on td "5244" at bounding box center [796, 489] width 134 height 47
click at [546, 405] on input "text" at bounding box center [449, 402] width 394 height 35
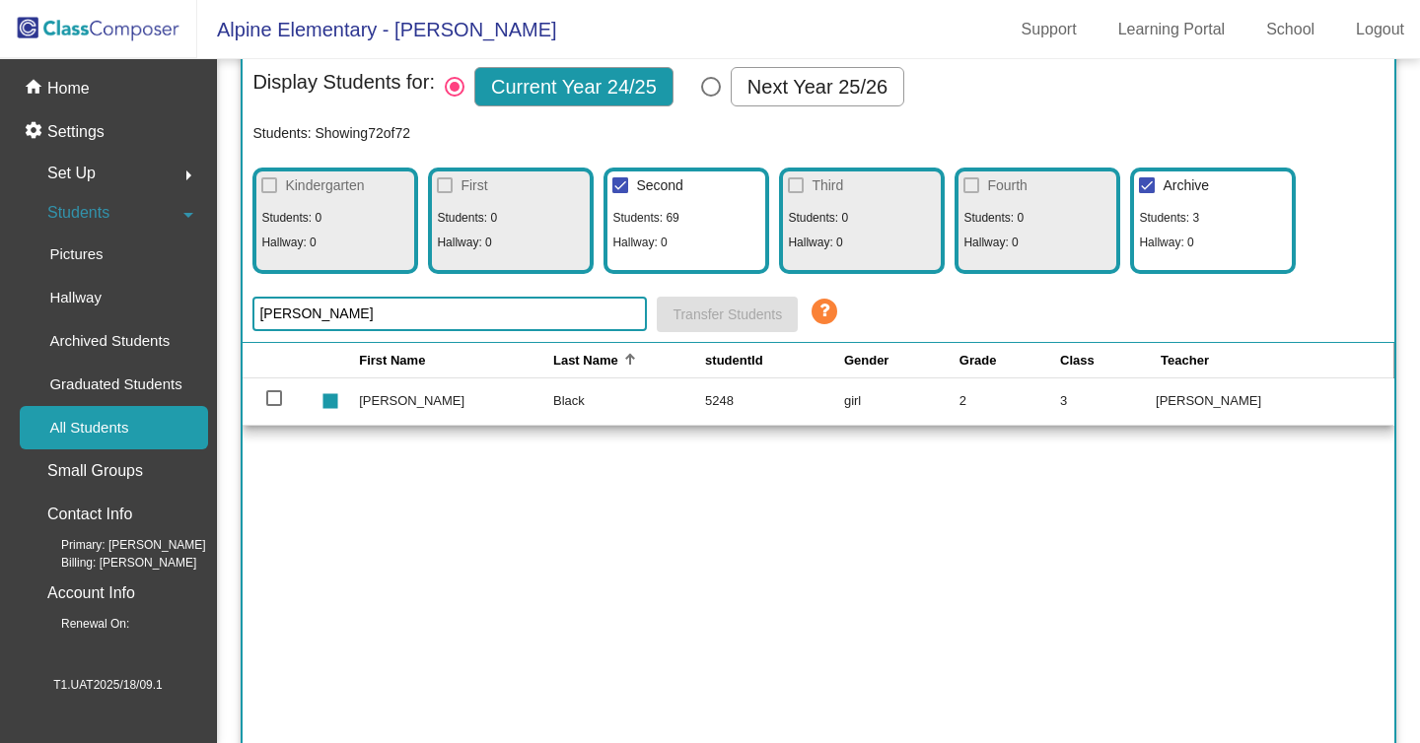
type input "[PERSON_NAME]"
click at [280, 399] on div at bounding box center [274, 398] width 16 height 16
click at [274, 406] on input "select row 54" at bounding box center [273, 406] width 1 height 1
click at [722, 317] on span "Transfer Students" at bounding box center [726, 315] width 109 height 16
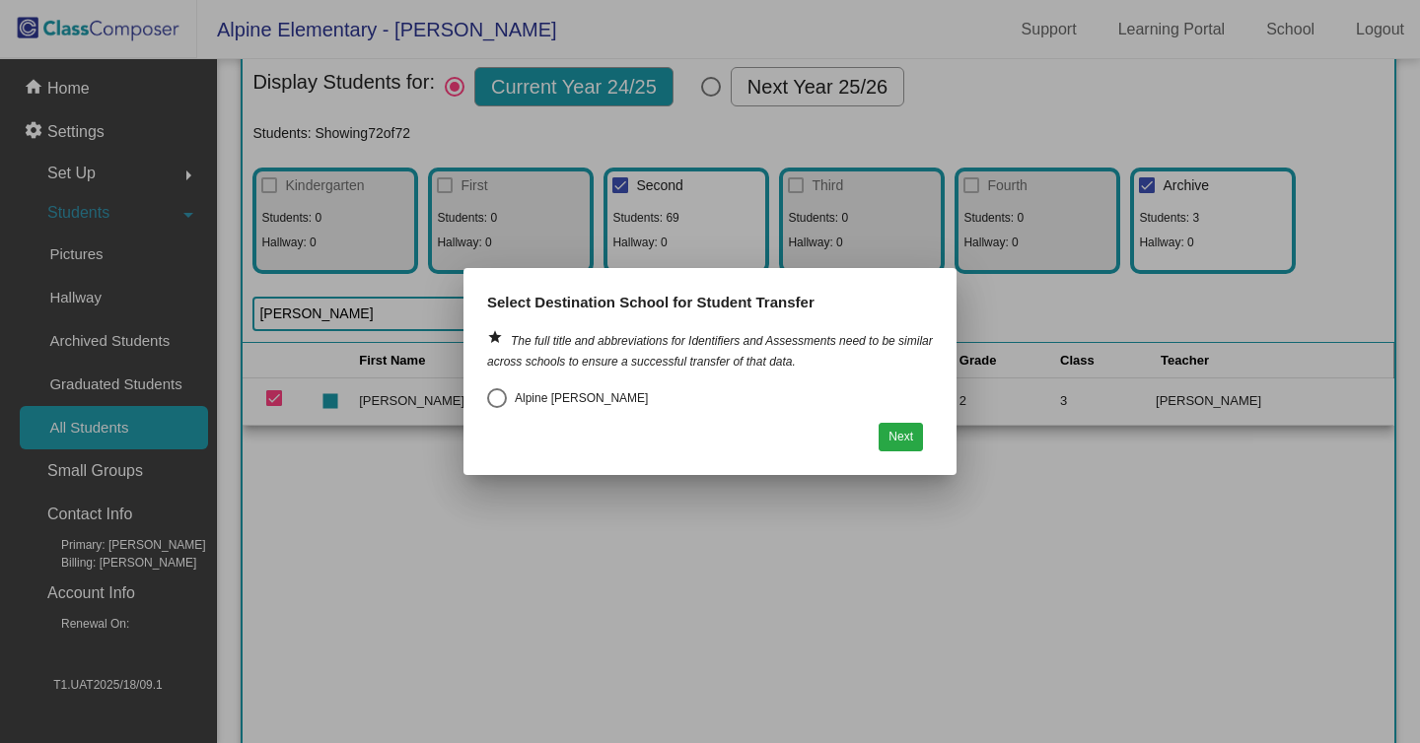
click at [580, 528] on div at bounding box center [710, 371] width 1420 height 743
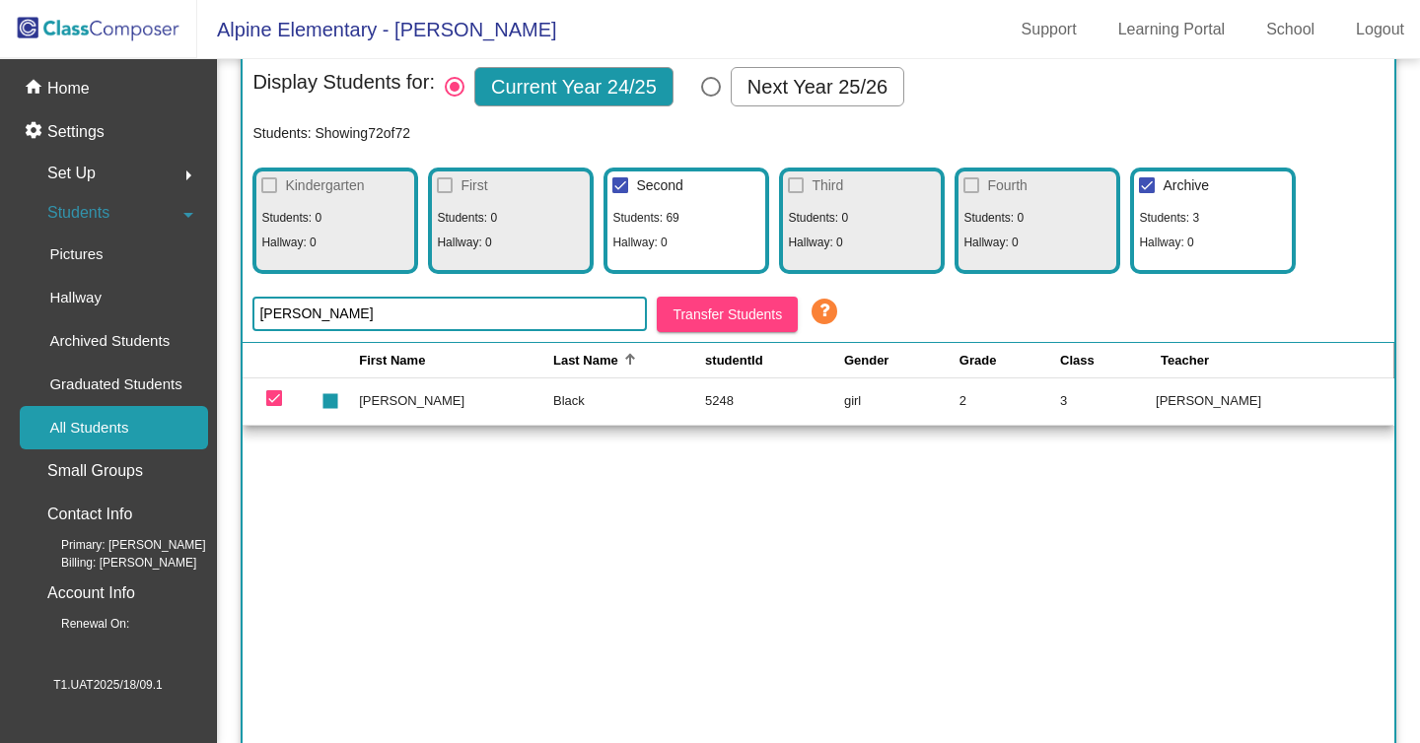
click at [276, 387] on td at bounding box center [279, 401] width 73 height 47
click at [268, 403] on div at bounding box center [274, 398] width 16 height 16
click at [273, 406] on input "deselect row 54" at bounding box center [273, 406] width 1 height 1
checkbox input "false"
click at [630, 484] on div "First Name Last Name studentId Gender Grade Class Teacher stop [PERSON_NAME] 52…" at bounding box center [818, 589] width 1150 height 493
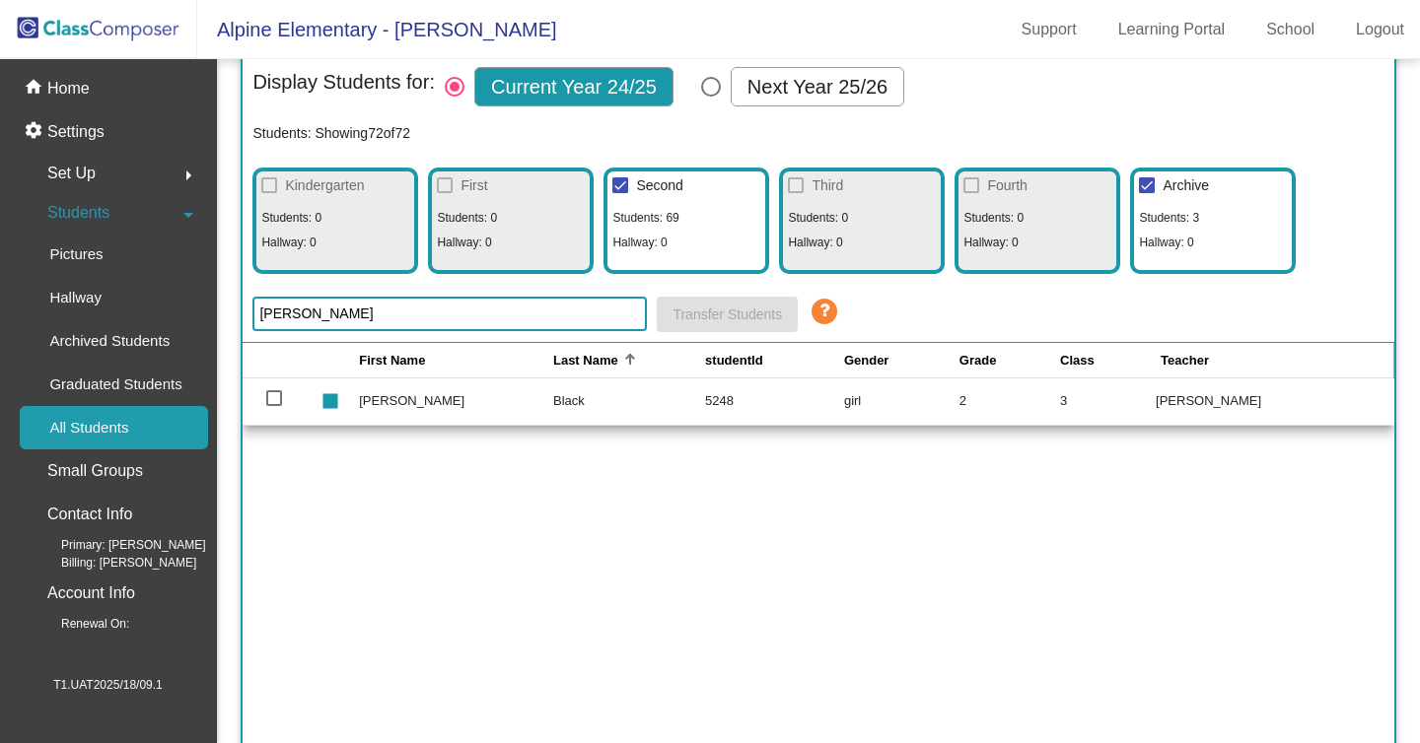
click at [151, 176] on div "Set Up arrow_right" at bounding box center [114, 173] width 188 height 39
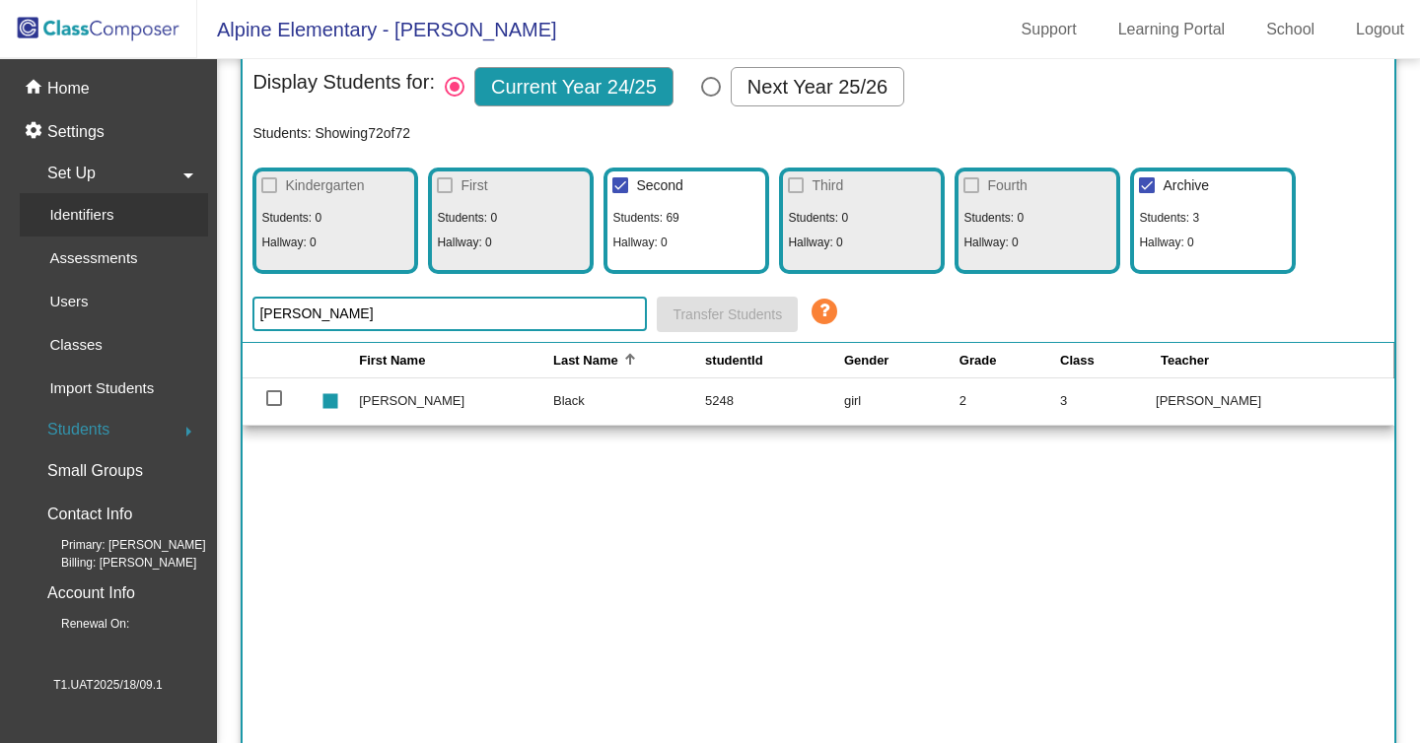
click at [126, 217] on div "Identifiers" at bounding box center [74, 214] width 109 height 43
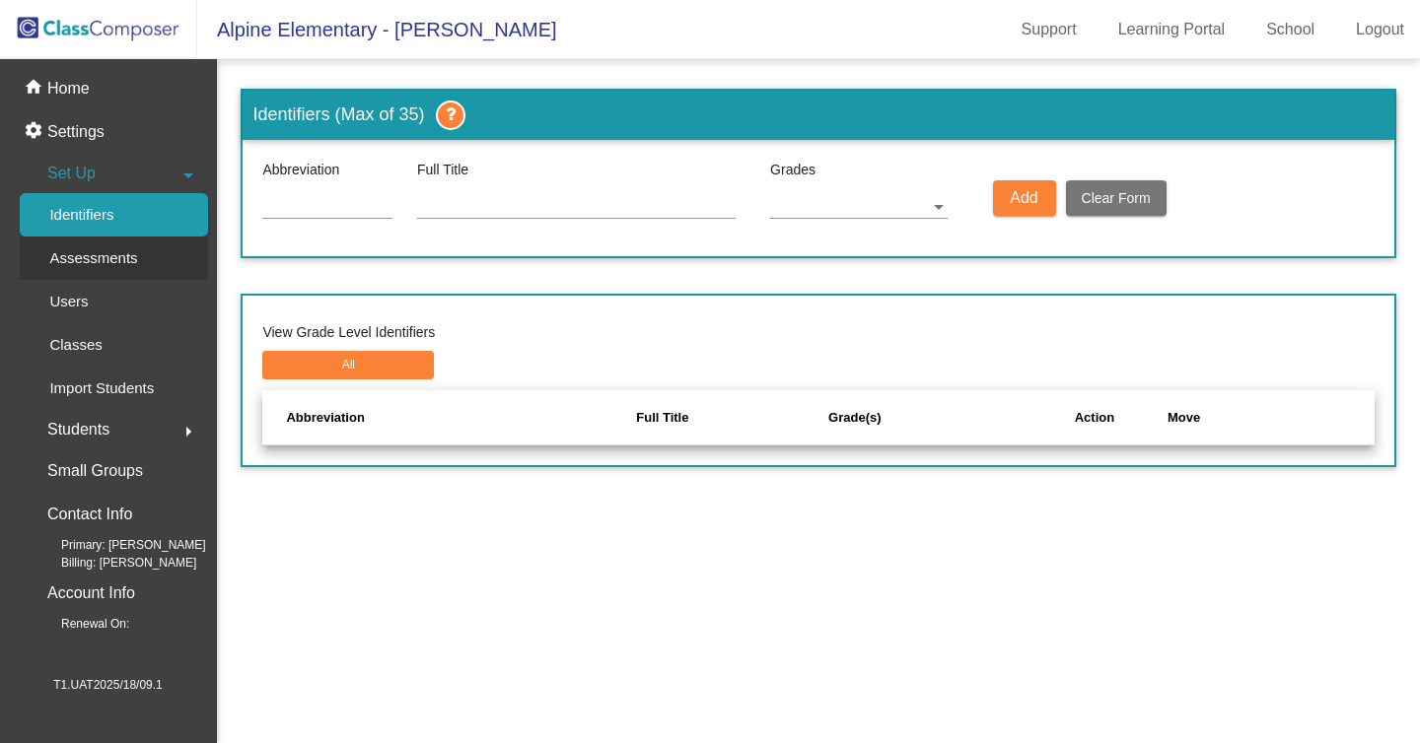
click at [120, 254] on p "Assessments" at bounding box center [93, 258] width 88 height 24
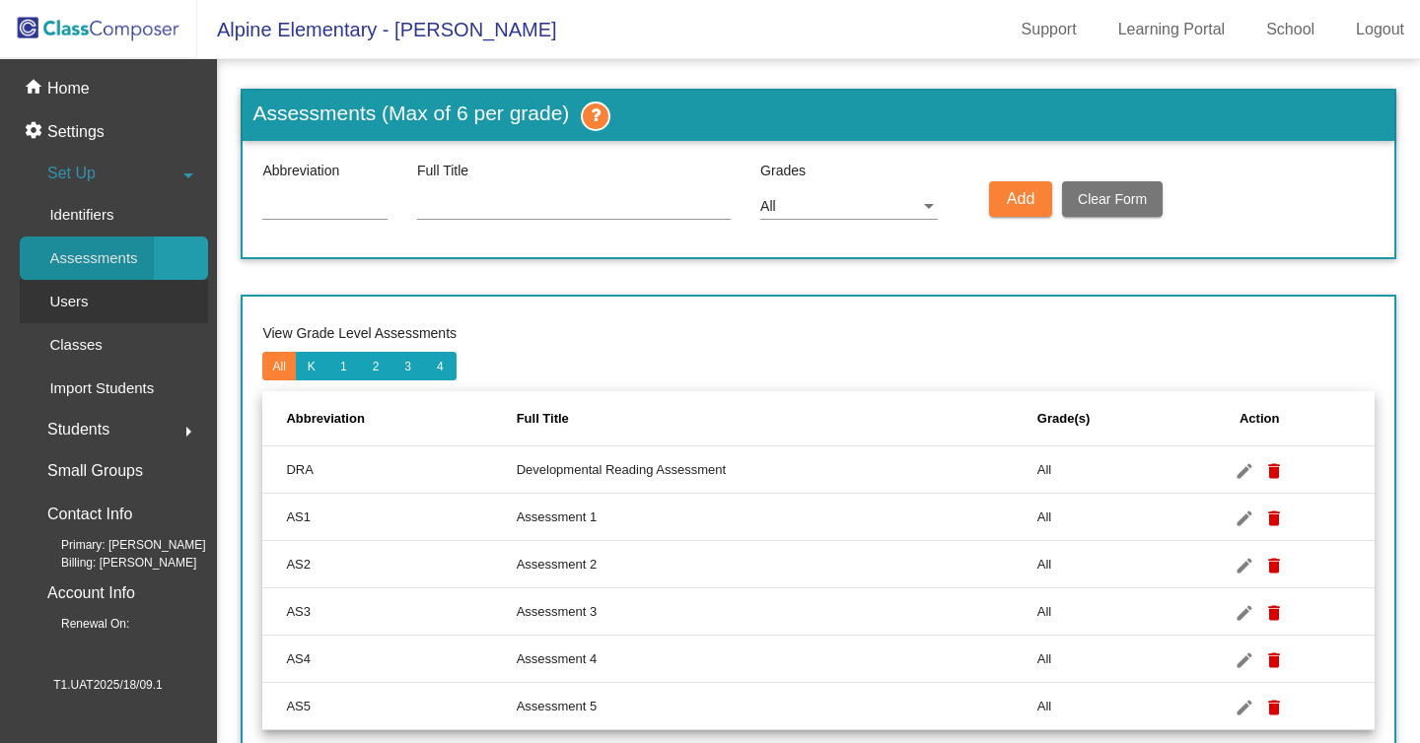
click at [111, 313] on link "Users" at bounding box center [114, 301] width 188 height 43
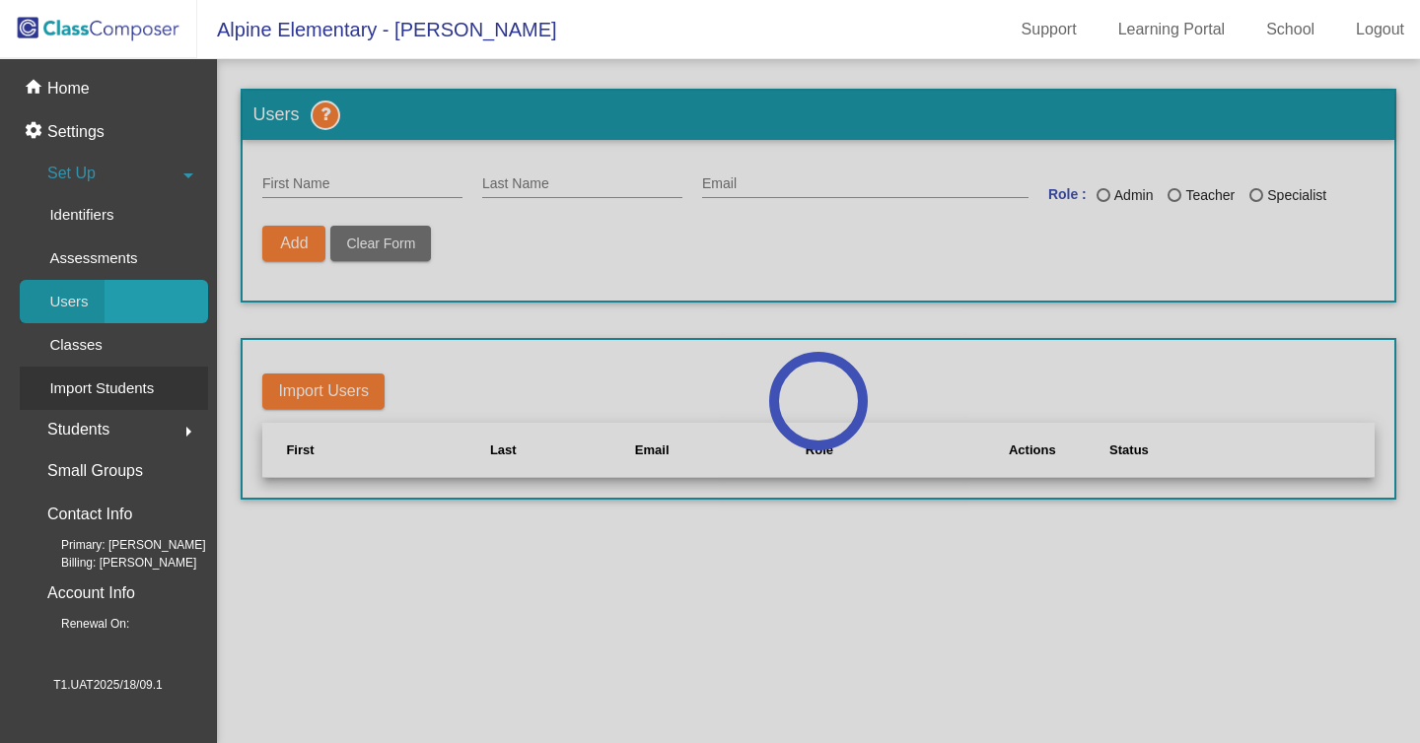
click at [120, 378] on p "Import Students" at bounding box center [101, 389] width 104 height 24
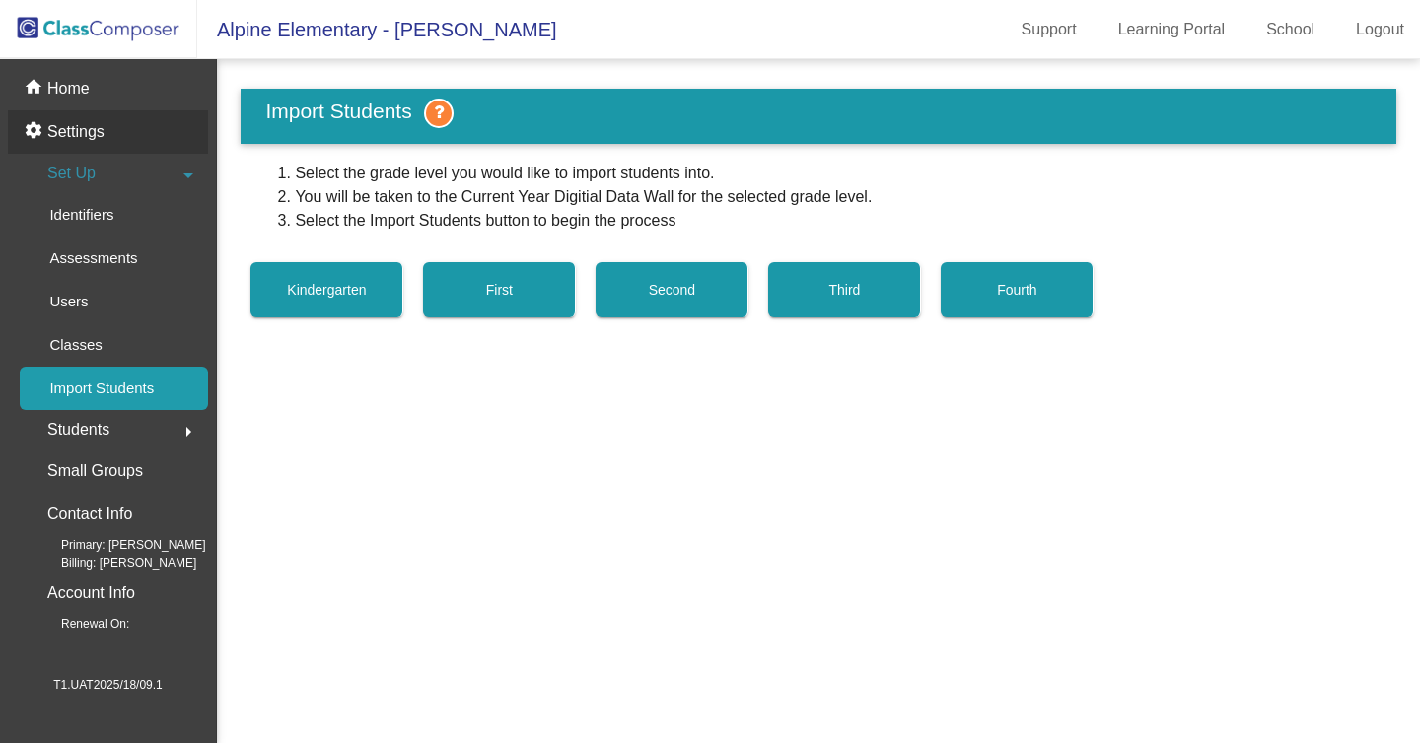
click at [98, 137] on p "Settings" at bounding box center [75, 132] width 57 height 24
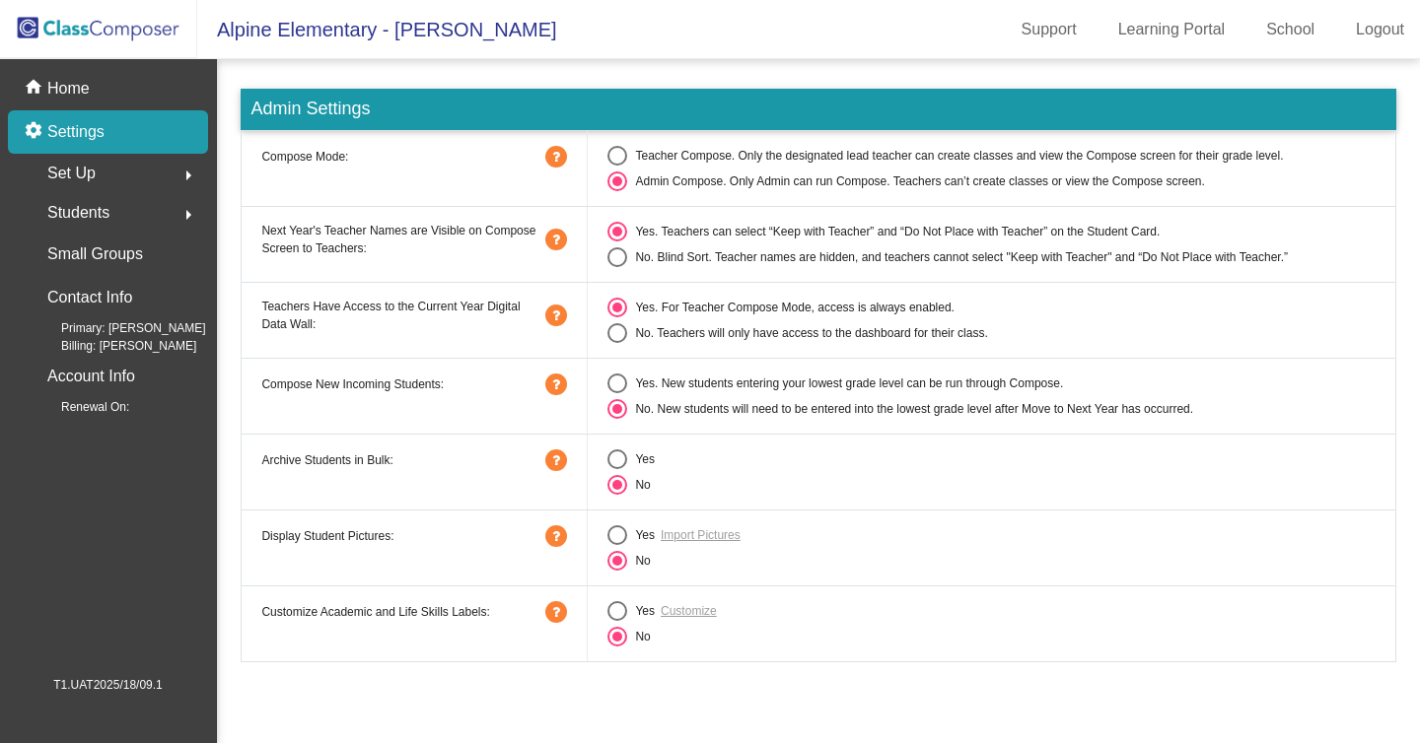
click at [137, 211] on div "Students arrow_right" at bounding box center [114, 212] width 188 height 39
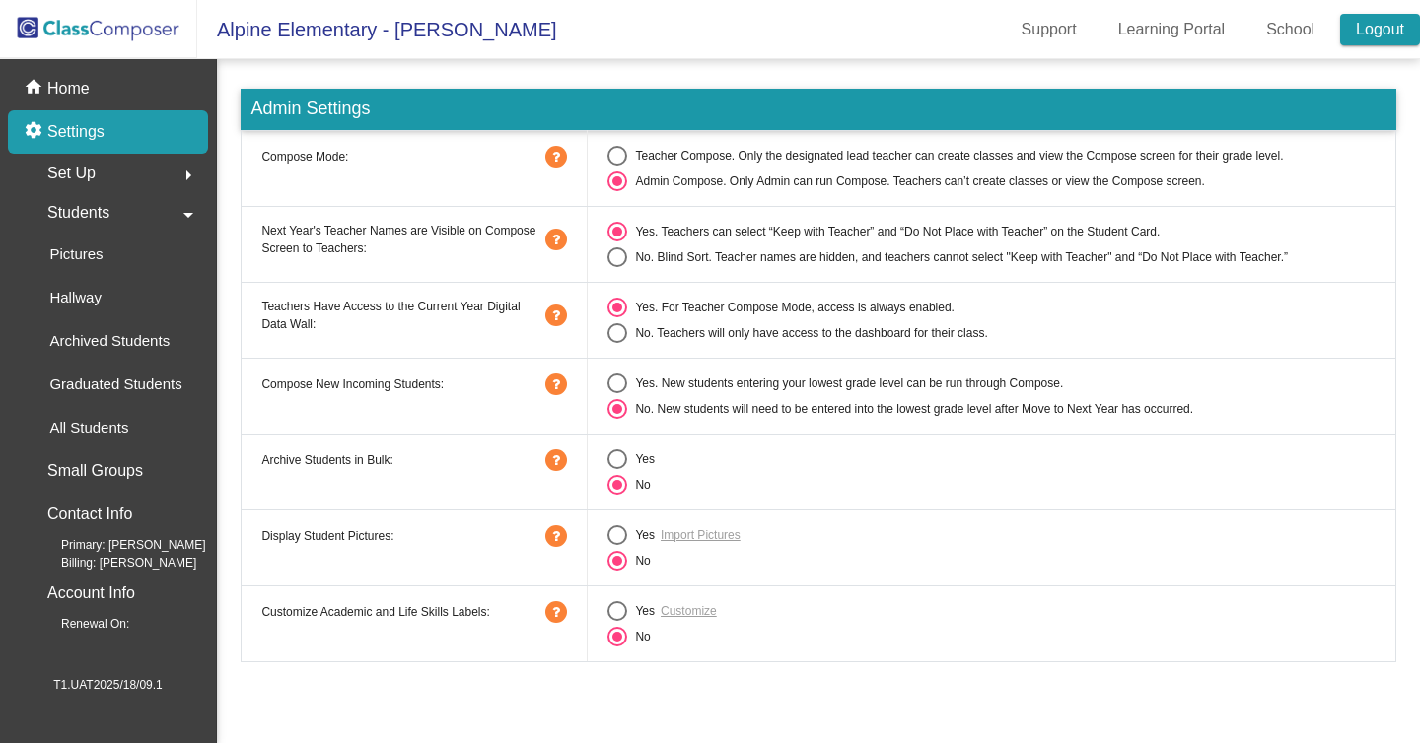
click at [1375, 25] on link "Logout" at bounding box center [1380, 30] width 80 height 32
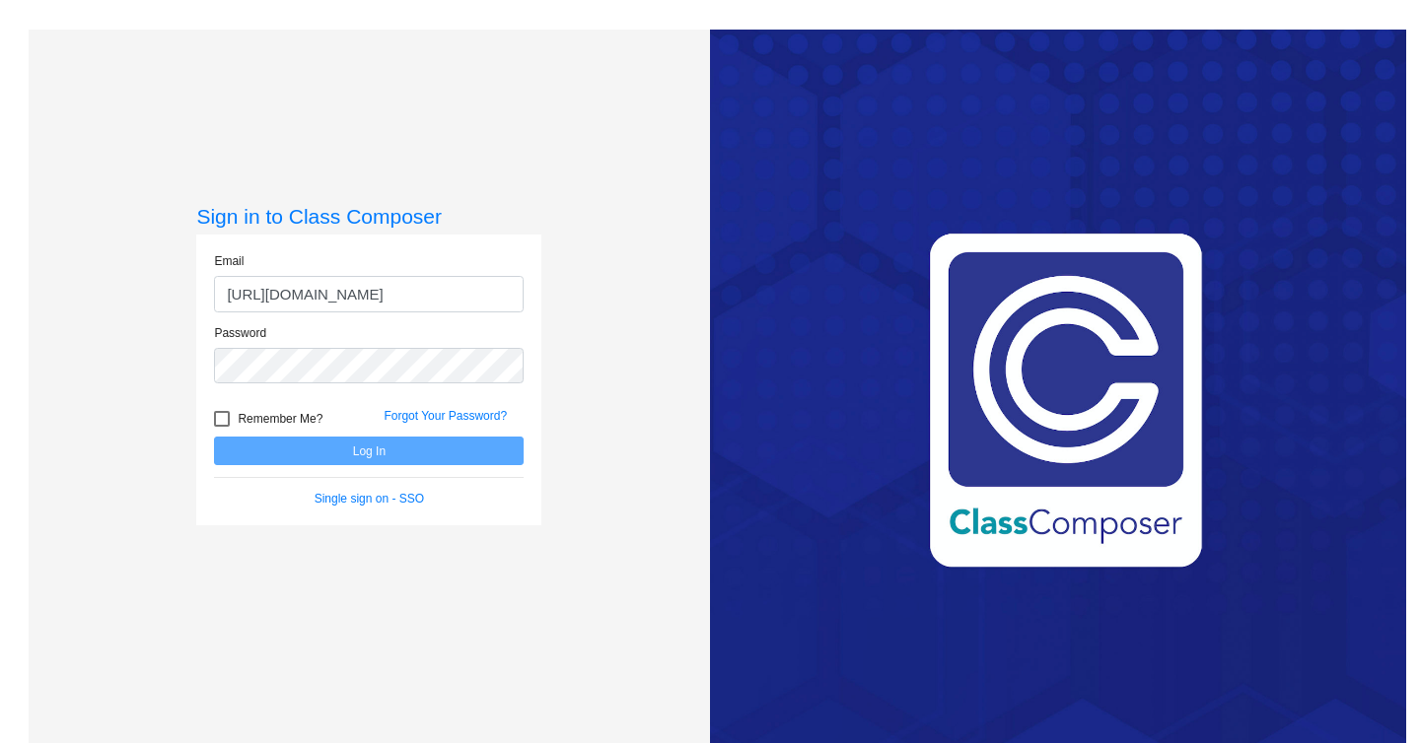
scroll to position [0, 185]
drag, startPoint x: 517, startPoint y: 287, endPoint x: 187, endPoint y: 283, distance: 329.3
click at [187, 283] on div "Sign in to Class Composer Email https://test-uat-dot-classcomposercloud.uc.r.ap…" at bounding box center [369, 401] width 681 height 743
type input "mc91825.3hzkwxoc@mailosaur.net"
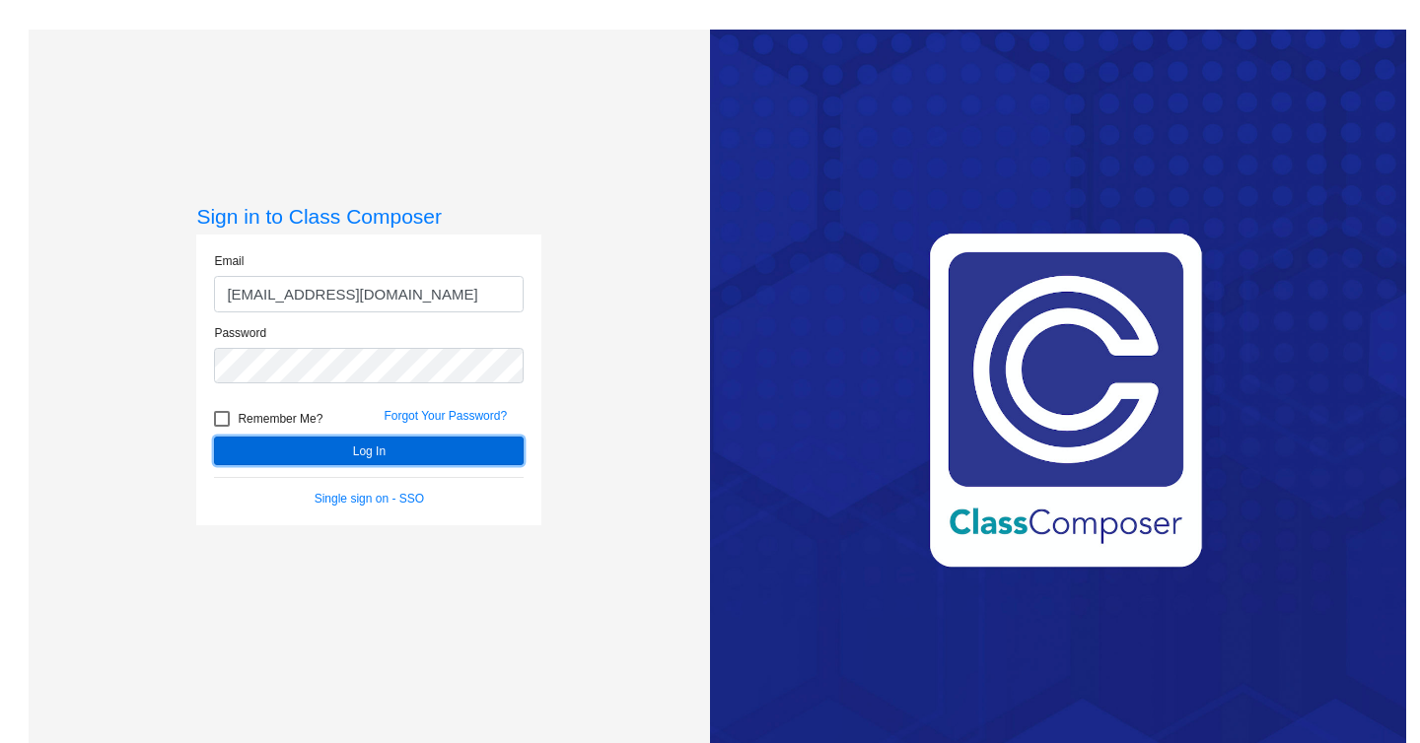
click at [463, 455] on button "Log In" at bounding box center [369, 451] width 310 height 29
